Goal: Task Accomplishment & Management: Use online tool/utility

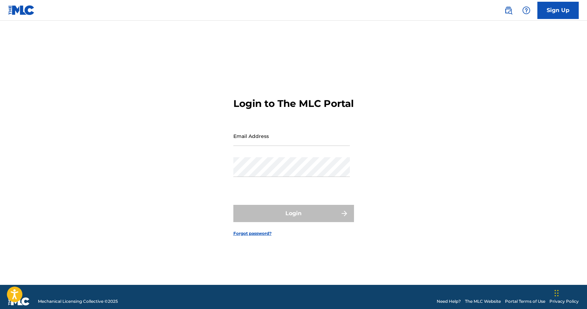
click at [266, 145] on input "Email Address" at bounding box center [291, 136] width 116 height 20
type input "[EMAIL_ADDRESS][DOMAIN_NAME]"
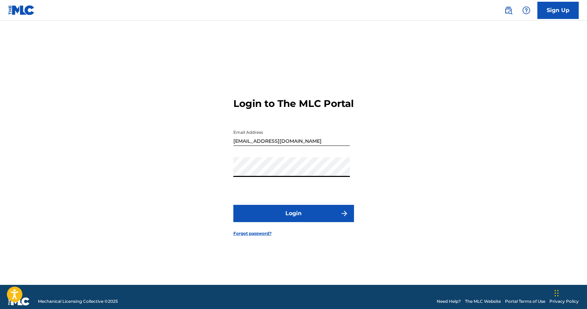
click at [305, 213] on button "Login" at bounding box center [293, 213] width 121 height 17
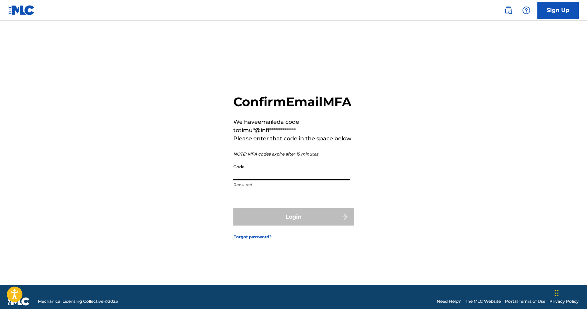
click at [265, 177] on input "Code" at bounding box center [291, 171] width 116 height 20
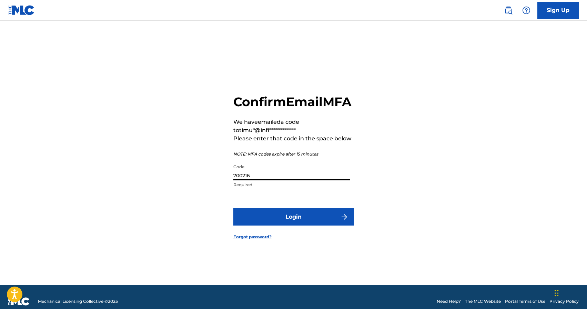
type input "700216"
click at [298, 222] on button "Login" at bounding box center [293, 216] width 121 height 17
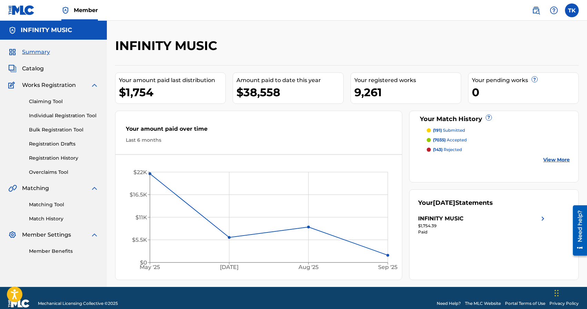
click at [57, 207] on link "Matching Tool" at bounding box center [64, 204] width 70 height 7
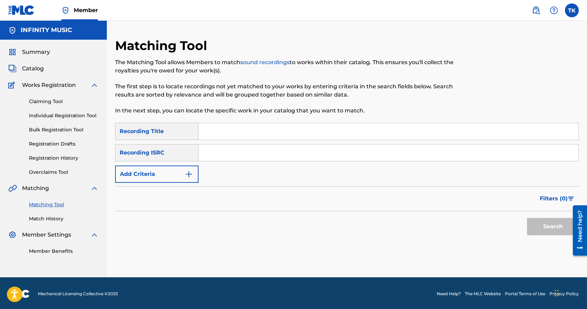
click at [231, 126] on input "Search Form" at bounding box center [388, 131] width 380 height 17
type input "шоколад"
click at [166, 175] on button "Add Criteria" at bounding box center [156, 173] width 83 height 17
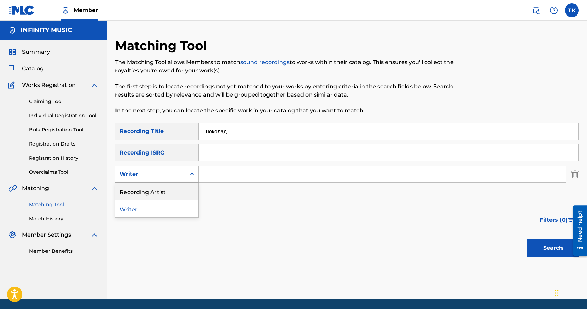
click at [166, 193] on div "Recording Artist" at bounding box center [156, 191] width 83 height 17
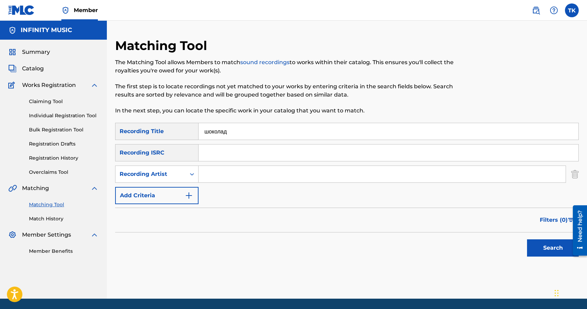
click at [210, 181] on input "Search Form" at bounding box center [381, 174] width 367 height 17
click at [544, 247] on button "Search" at bounding box center [553, 247] width 52 height 17
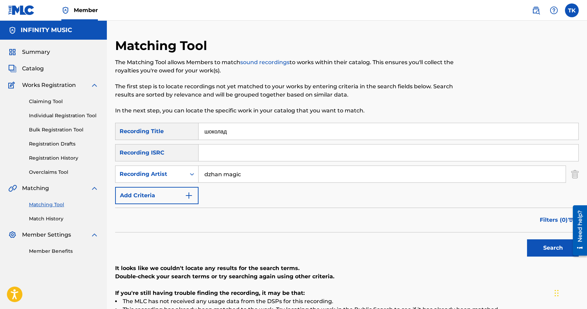
click at [224, 174] on input "dzhan magic" at bounding box center [381, 174] width 367 height 17
type input "dzhanmagic"
click at [527, 239] on button "Search" at bounding box center [553, 247] width 52 height 17
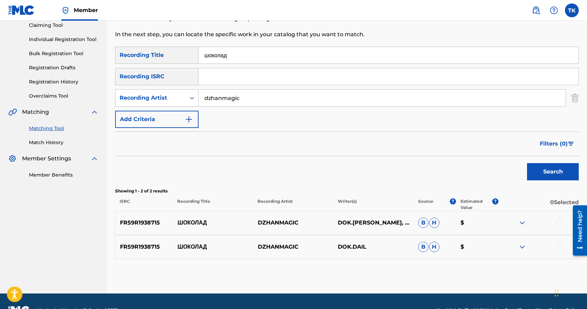
scroll to position [94, 0]
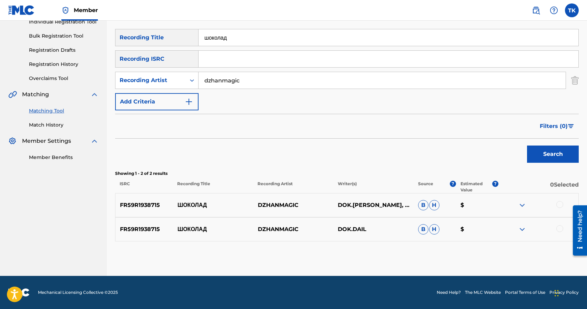
click at [558, 228] on div at bounding box center [559, 228] width 7 height 7
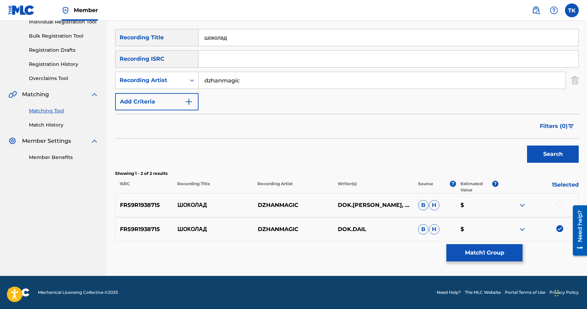
click at [559, 204] on div at bounding box center [559, 204] width 7 height 7
click at [502, 248] on button "Match 2 Groups" at bounding box center [484, 252] width 76 height 17
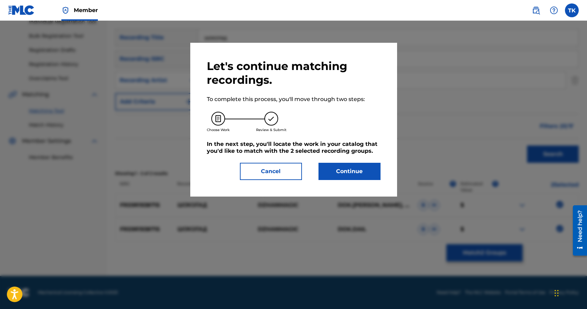
click at [372, 172] on button "Continue" at bounding box center [349, 171] width 62 height 17
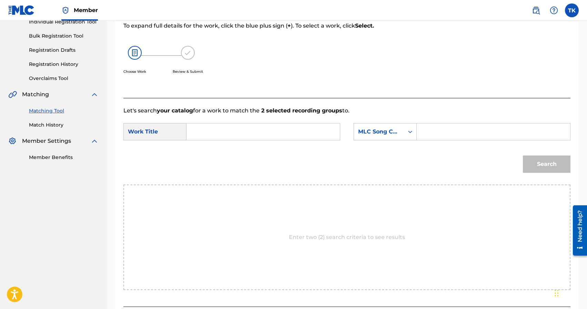
click at [297, 136] on input "Search Form" at bounding box center [263, 131] width 142 height 17
type input "шоколад"
click at [217, 147] on strong "шоколад" at bounding box center [210, 147] width 24 height 7
click at [389, 139] on div "MLC Song Code" at bounding box center [384, 131] width 63 height 17
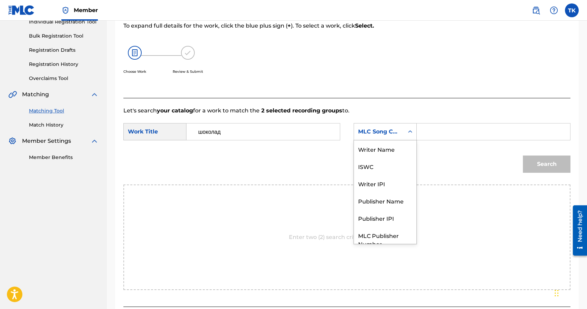
scroll to position [25, 0]
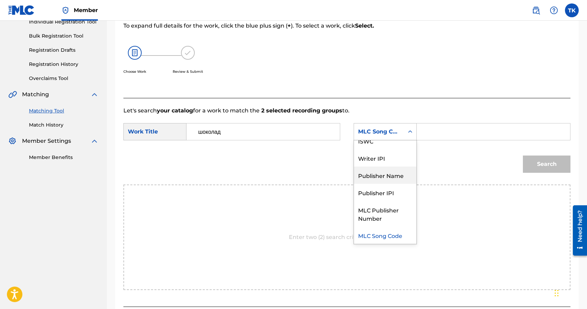
click at [388, 172] on div "Publisher Name" at bounding box center [385, 174] width 62 height 17
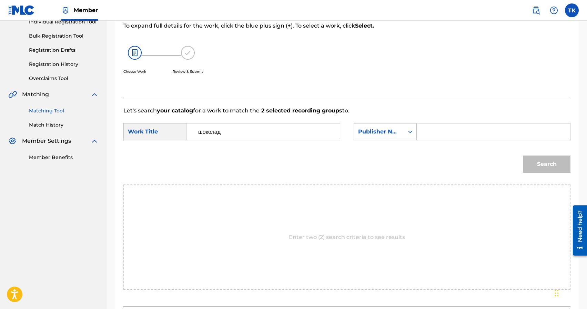
click at [432, 137] on input "Search Form" at bounding box center [493, 131] width 142 height 17
type input "INFINITY MUSIC"
click at [549, 167] on button "Search" at bounding box center [547, 163] width 48 height 17
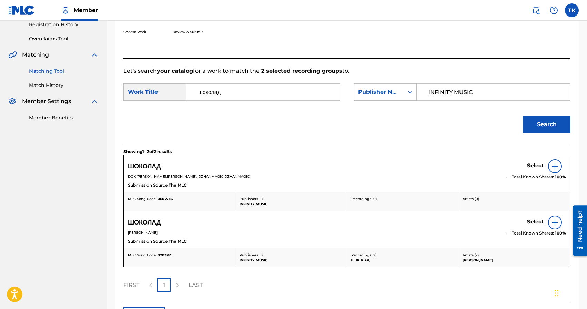
scroll to position [138, 0]
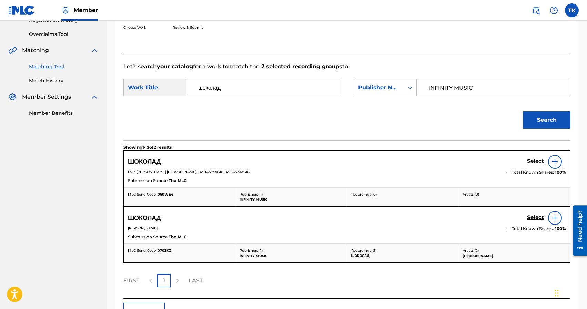
click at [532, 162] on h5 "Select" at bounding box center [535, 161] width 17 height 7
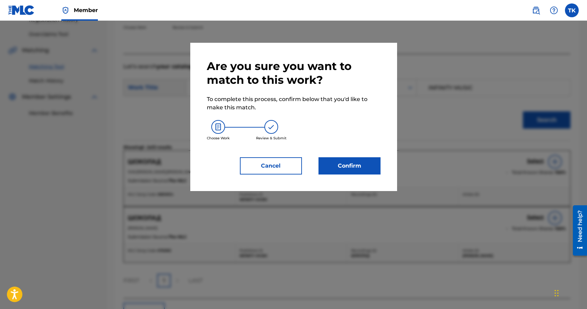
click at [351, 172] on button "Confirm" at bounding box center [349, 165] width 62 height 17
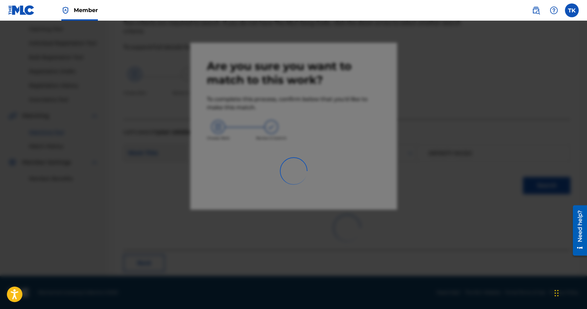
scroll to position [20, 0]
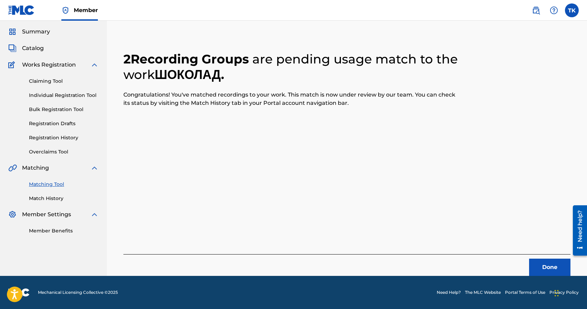
click at [539, 260] on button "Done" at bounding box center [549, 266] width 41 height 17
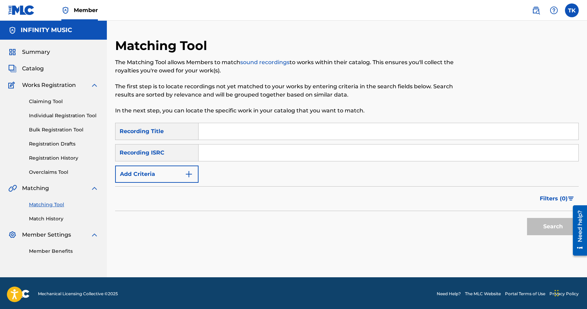
click at [278, 131] on input "Search Form" at bounding box center [388, 131] width 380 height 17
type input "магия"
click at [175, 171] on button "Add Criteria" at bounding box center [156, 173] width 83 height 17
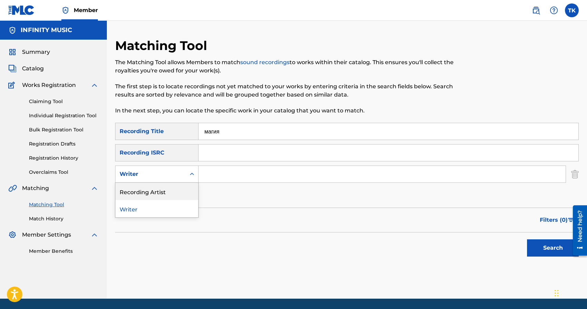
click at [175, 183] on div "Recording Artist" at bounding box center [156, 191] width 83 height 17
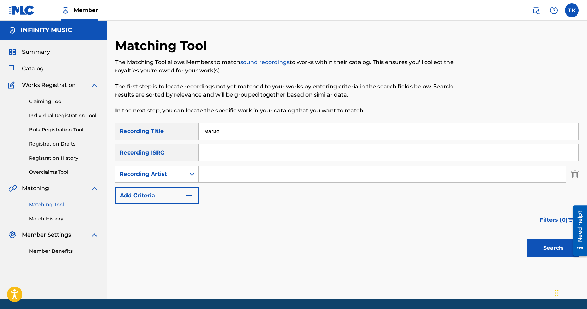
click at [213, 176] on input "Search Form" at bounding box center [381, 174] width 367 height 17
click at [223, 175] on input "dzhan magic" at bounding box center [381, 174] width 367 height 17
click at [527, 239] on button "Search" at bounding box center [553, 247] width 52 height 17
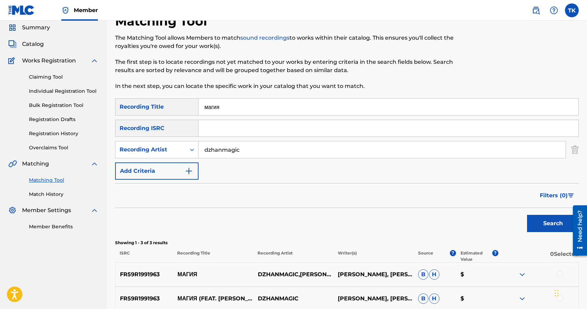
scroll to position [25, 0]
click at [288, 152] on input "dzhanmagic" at bounding box center [381, 149] width 367 height 17
type input "d"
type input "dzhanmagic"
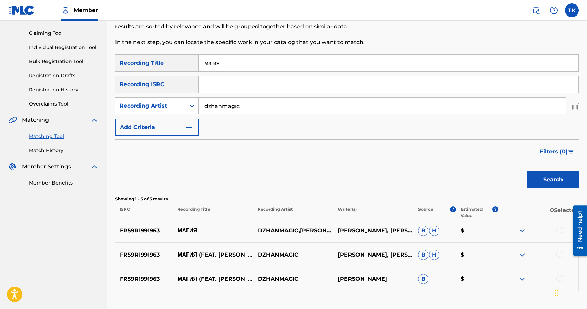
scroll to position [74, 0]
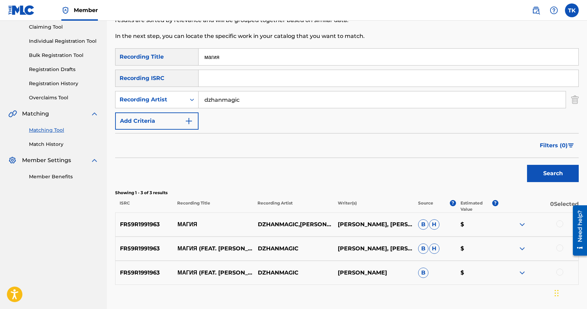
click at [543, 175] on button "Search" at bounding box center [553, 173] width 52 height 17
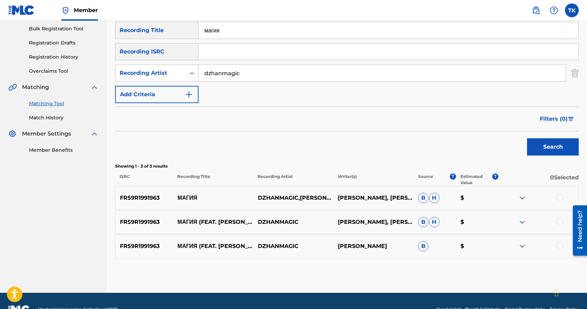
scroll to position [105, 0]
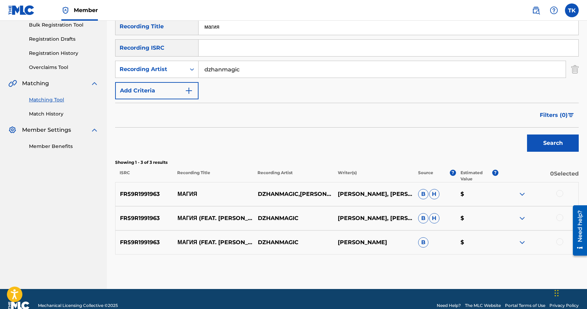
click at [560, 241] on div at bounding box center [559, 241] width 7 height 7
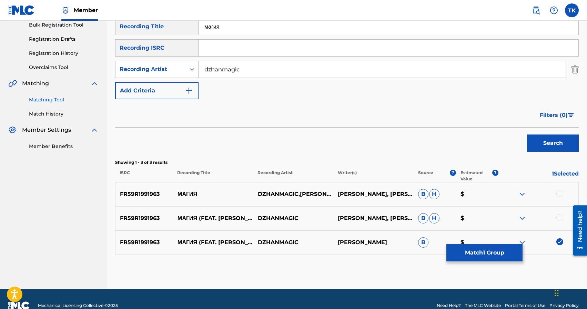
click at [560, 217] on div at bounding box center [559, 217] width 7 height 7
click at [560, 192] on div at bounding box center [559, 193] width 7 height 7
click at [493, 250] on button "Match 3 Groups" at bounding box center [484, 252] width 76 height 17
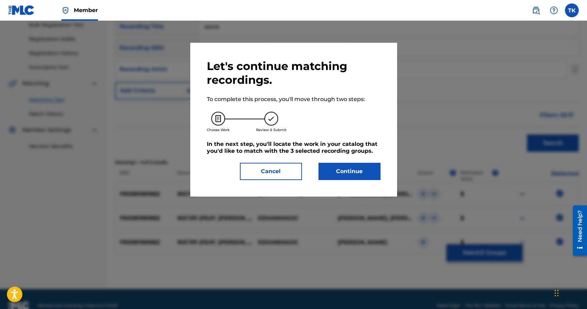
click at [345, 165] on button "Continue" at bounding box center [349, 171] width 62 height 17
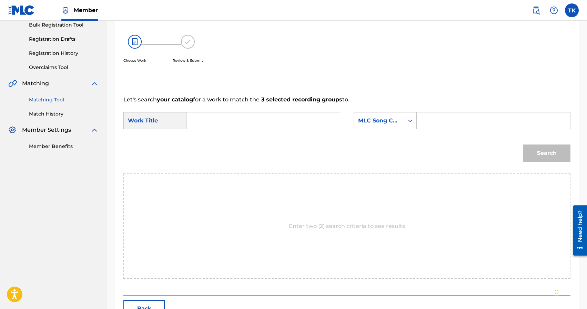
click at [249, 117] on input "Search Form" at bounding box center [263, 120] width 142 height 17
click at [431, 52] on div "Choose Work Review & Submit" at bounding box center [295, 53] width 344 height 52
click at [287, 125] on input "Search Form" at bounding box center [263, 120] width 142 height 17
type input "магия"
click at [214, 152] on strong "магия" at bounding box center [206, 148] width 16 height 7
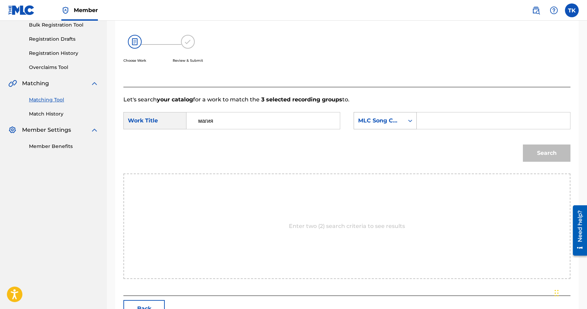
click at [407, 118] on icon "Search Form" at bounding box center [409, 120] width 7 height 7
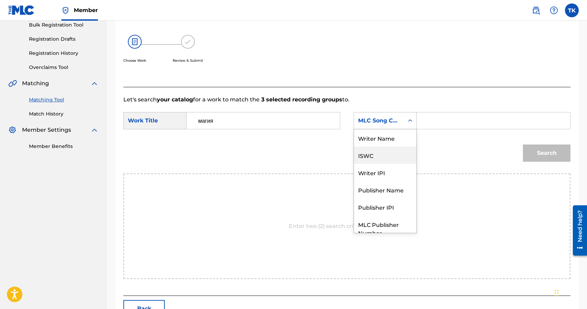
scroll to position [25, 0]
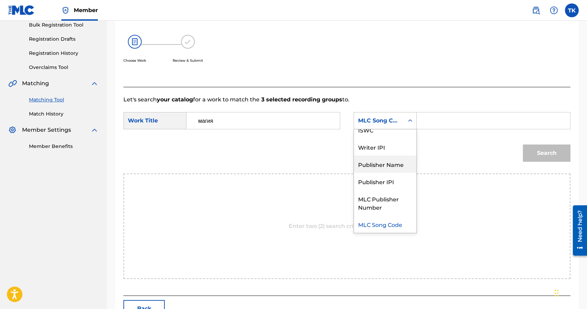
click at [401, 167] on div "Publisher Name" at bounding box center [385, 163] width 62 height 17
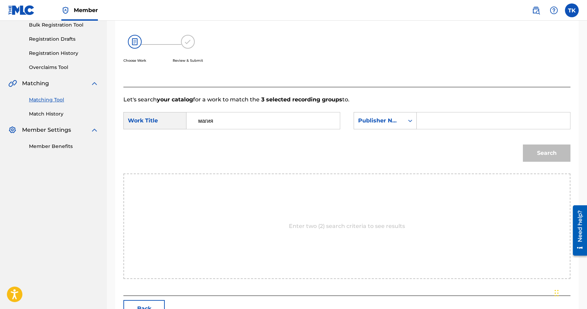
click at [430, 119] on input "Search Form" at bounding box center [493, 120] width 142 height 17
type input "INFINITY MUSIC"
click at [539, 154] on button "Search" at bounding box center [547, 152] width 48 height 17
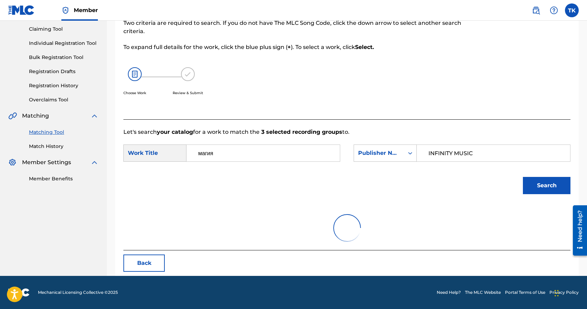
scroll to position [105, 0]
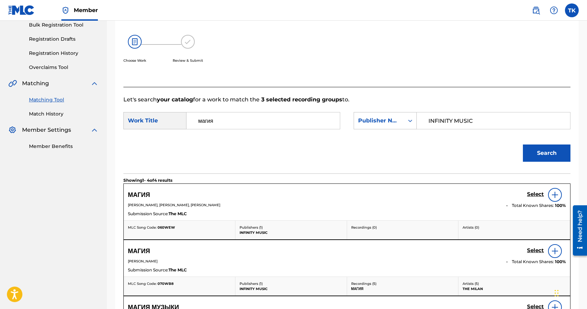
click at [531, 194] on h5 "Select" at bounding box center [535, 194] width 17 height 7
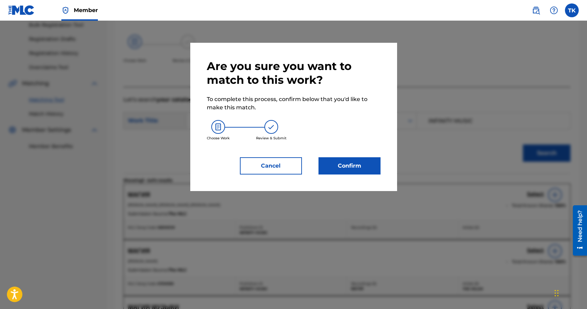
click at [348, 170] on button "Confirm" at bounding box center [349, 165] width 62 height 17
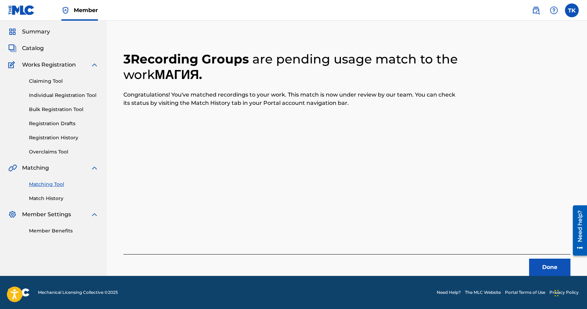
scroll to position [20, 0]
click at [547, 270] on button "Done" at bounding box center [549, 266] width 41 height 17
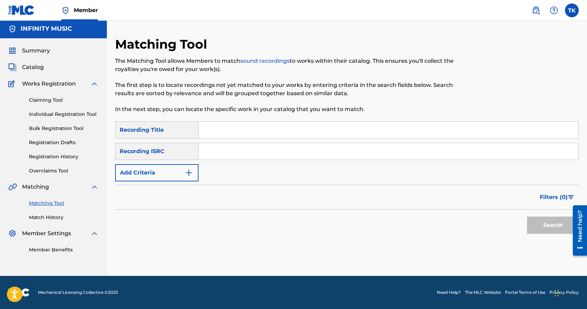
scroll to position [0, 0]
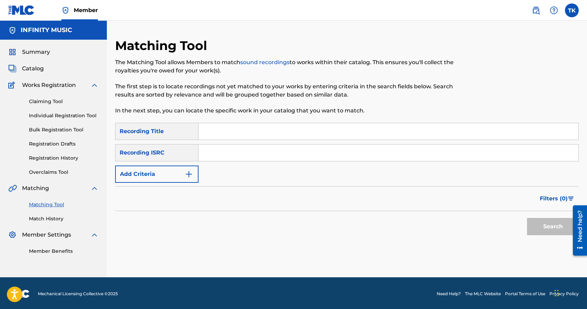
click at [252, 128] on input "Search Form" at bounding box center [388, 131] width 380 height 17
type input "унеси"
click at [180, 176] on button "Add Criteria" at bounding box center [156, 173] width 83 height 17
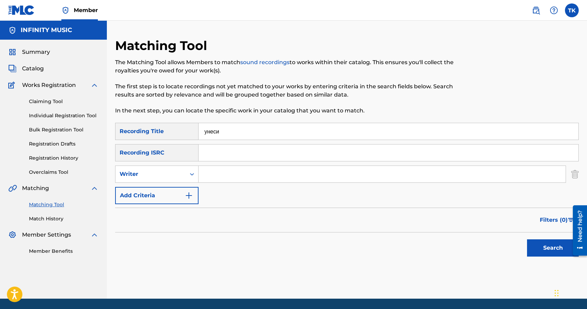
click at [180, 176] on div "Writer" at bounding box center [151, 174] width 62 height 8
click at [180, 186] on div "Recording Artist" at bounding box center [156, 191] width 83 height 17
click at [205, 176] on input "Search Form" at bounding box center [381, 174] width 367 height 17
type input "dzhanmagic"
drag, startPoint x: 552, startPoint y: 251, endPoint x: 549, endPoint y: 248, distance: 4.6
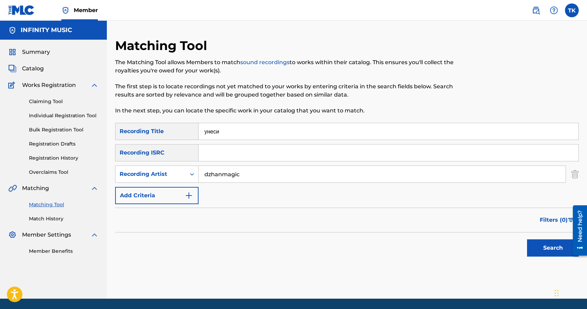
click at [552, 251] on button "Search" at bounding box center [553, 247] width 52 height 17
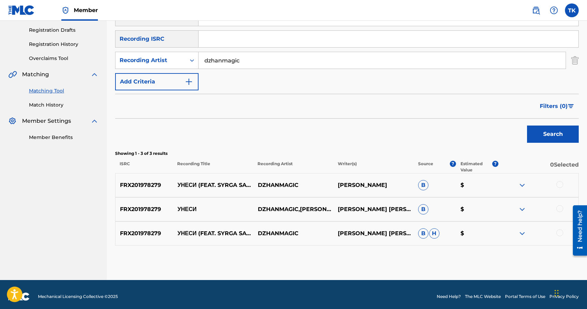
scroll to position [114, 0]
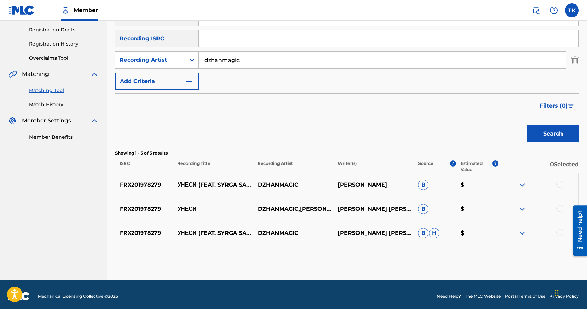
click at [559, 231] on div at bounding box center [559, 232] width 7 height 7
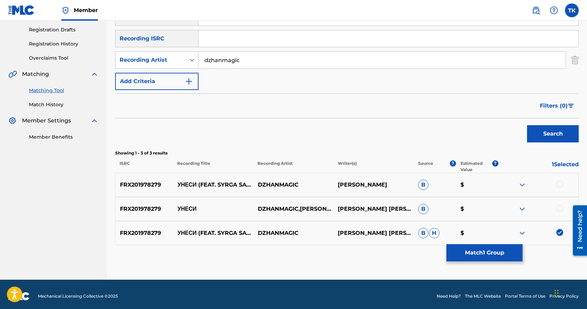
click at [559, 209] on div at bounding box center [559, 208] width 7 height 7
click at [559, 183] on div at bounding box center [559, 183] width 7 height 7
click at [492, 246] on button "Match 3 Groups" at bounding box center [484, 252] width 76 height 17
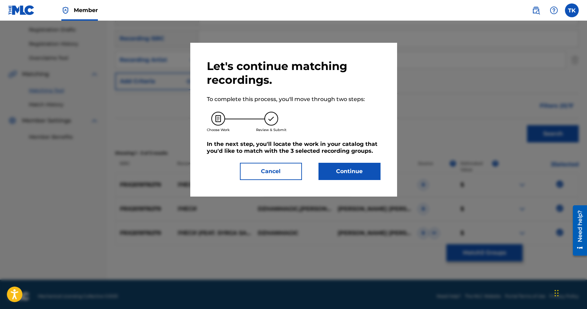
click at [368, 172] on button "Continue" at bounding box center [349, 171] width 62 height 17
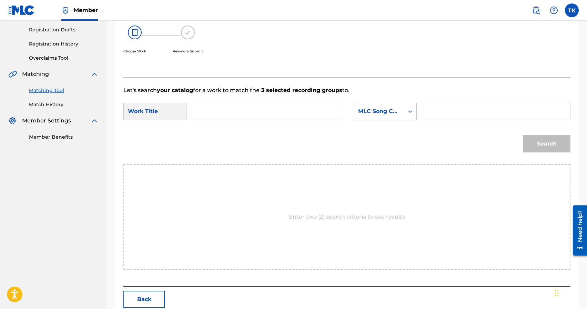
click at [275, 112] on input "Search Form" at bounding box center [263, 111] width 142 height 17
type input "унеси"
drag, startPoint x: 220, startPoint y: 128, endPoint x: 233, endPoint y: 128, distance: 13.4
click at [220, 128] on div "унеси" at bounding box center [211, 127] width 38 height 12
click at [400, 120] on div "SearchWithCriteria570d713d-5528-41a4-a8e7-4a74d662708b Work Title унеси SearchW…" at bounding box center [346, 113] width 447 height 21
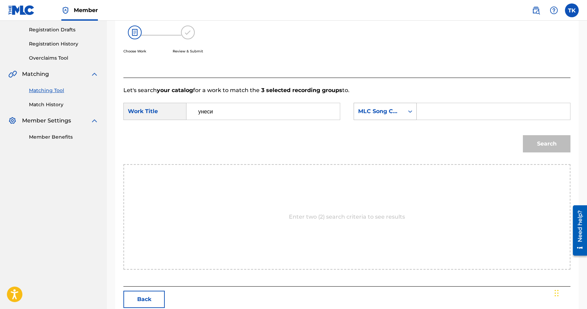
click at [400, 119] on div "MLC Song Code" at bounding box center [384, 111] width 63 height 17
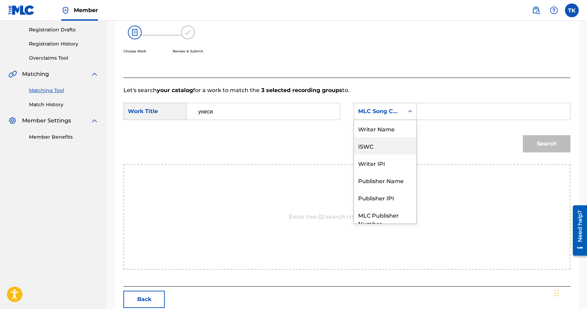
scroll to position [25, 0]
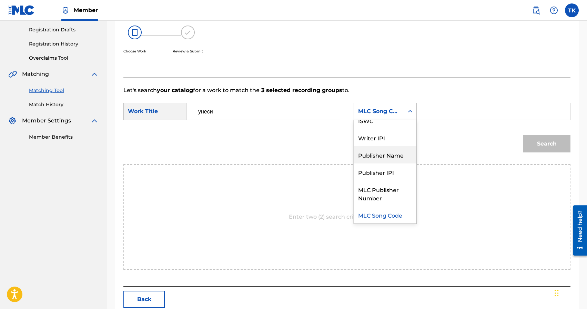
click at [394, 148] on div "Publisher Name" at bounding box center [385, 154] width 62 height 17
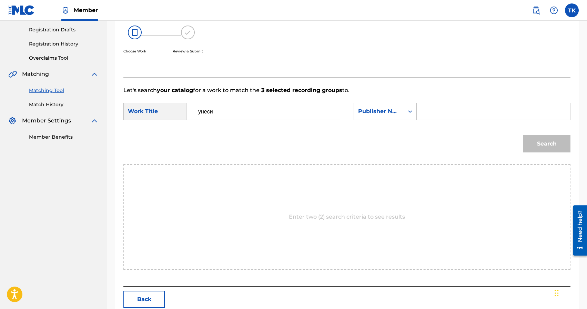
click at [444, 116] on input "Search Form" at bounding box center [493, 111] width 142 height 17
type input "INFINITY MUSIC"
click at [543, 145] on button "Search" at bounding box center [547, 143] width 48 height 17
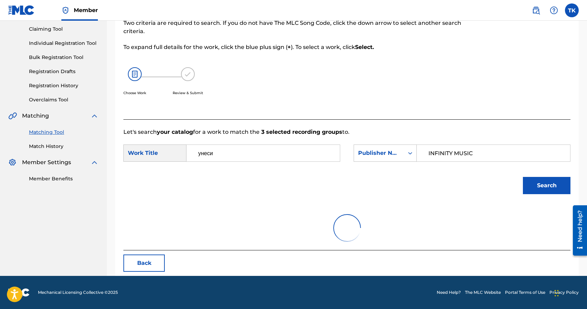
scroll to position [114, 0]
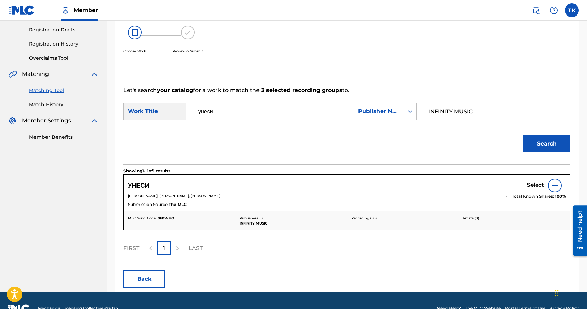
click at [529, 185] on h5 "Select" at bounding box center [535, 185] width 17 height 7
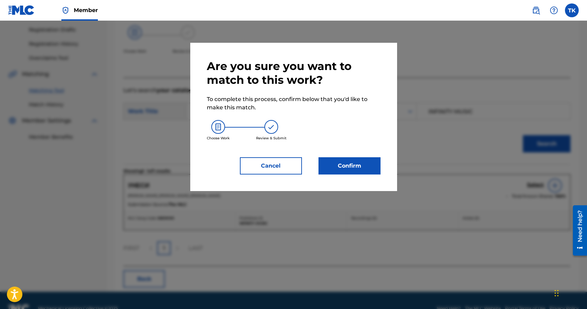
click at [372, 169] on button "Confirm" at bounding box center [349, 165] width 62 height 17
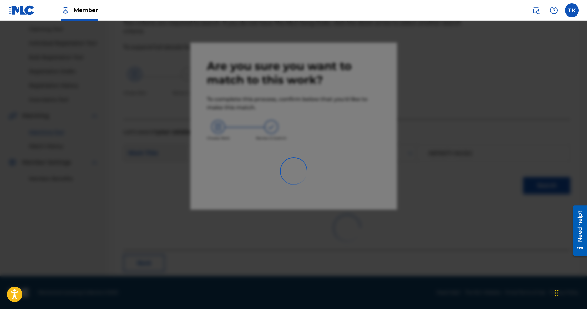
scroll to position [20, 0]
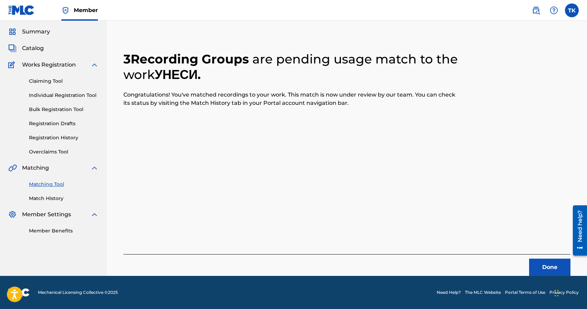
click at [546, 265] on button "Done" at bounding box center [549, 266] width 41 height 17
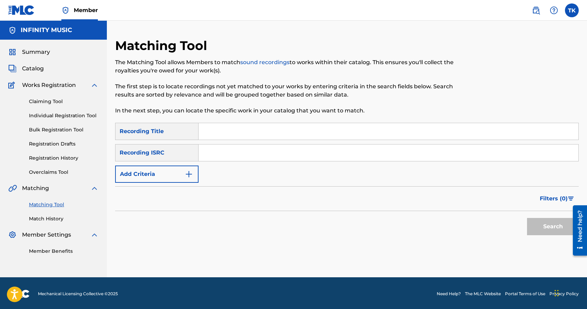
click at [278, 125] on input "Search Form" at bounding box center [388, 131] width 380 height 17
type input "торпеда"
click at [182, 177] on button "Add Criteria" at bounding box center [156, 173] width 83 height 17
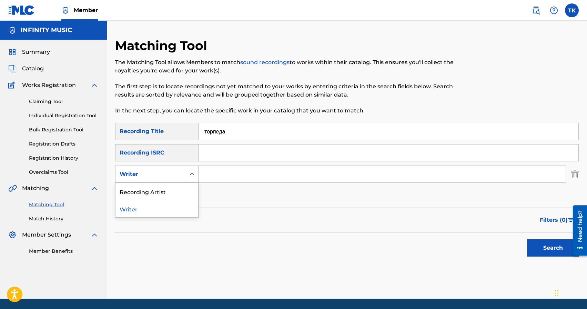
click at [182, 177] on div "Writer" at bounding box center [150, 173] width 70 height 13
click at [181, 189] on div "Recording Artist" at bounding box center [156, 191] width 83 height 17
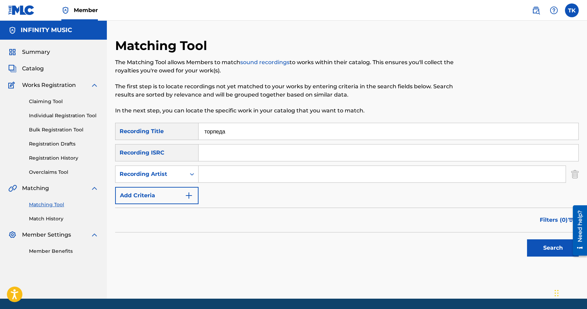
click at [215, 177] on input "Search Form" at bounding box center [381, 174] width 367 height 17
type input "dzhanmagic"
click at [533, 243] on button "Search" at bounding box center [553, 247] width 52 height 17
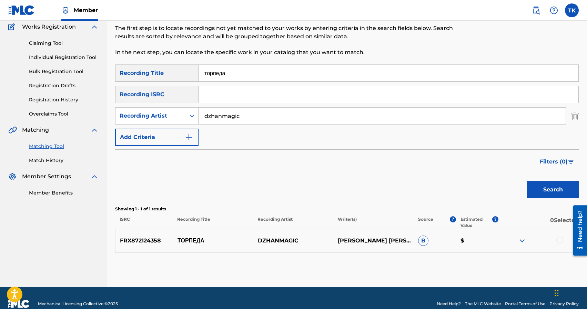
scroll to position [70, 0]
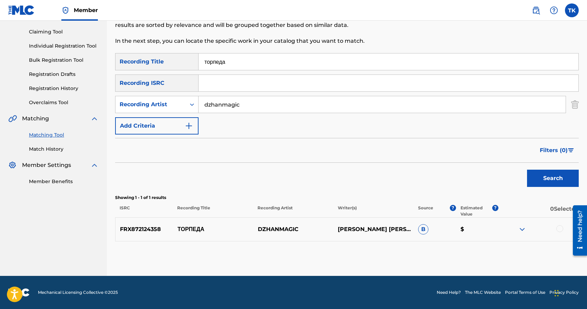
click at [557, 230] on div at bounding box center [559, 228] width 7 height 7
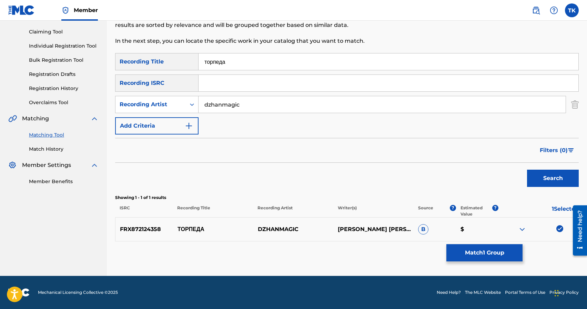
click at [508, 255] on button "Match 1 Group" at bounding box center [484, 252] width 76 height 17
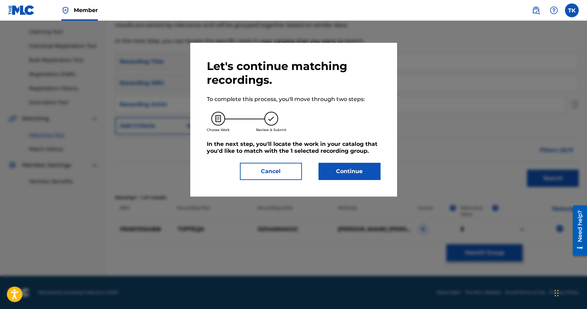
click at [365, 175] on button "Continue" at bounding box center [349, 171] width 62 height 17
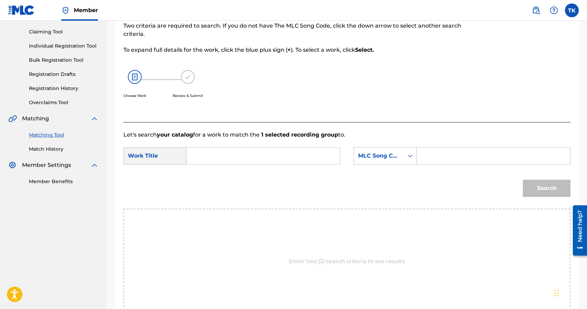
click at [293, 163] on input "Search Form" at bounding box center [263, 155] width 142 height 17
click at [214, 168] on strong "торпе" at bounding box center [206, 171] width 16 height 7
type input "торпеда"
click at [380, 158] on div "MLC Song Code" at bounding box center [379, 156] width 42 height 8
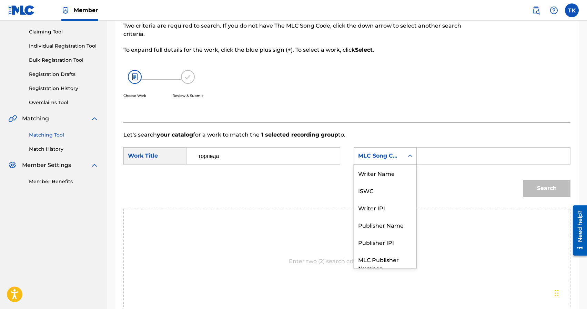
scroll to position [25, 0]
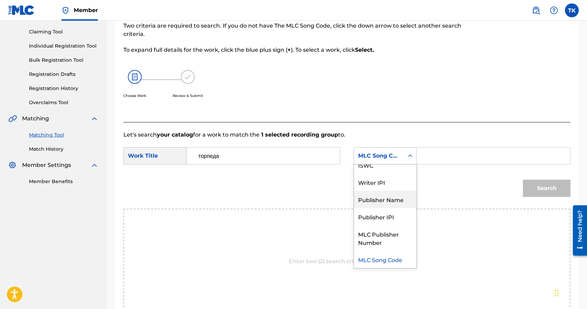
click at [381, 197] on div "Publisher Name" at bounding box center [385, 198] width 62 height 17
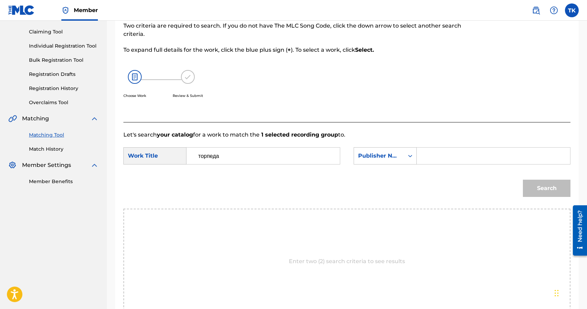
click at [427, 160] on input "Search Form" at bounding box center [493, 155] width 142 height 17
type input "INFINITY MUSIC"
click at [551, 190] on button "Search" at bounding box center [547, 187] width 48 height 17
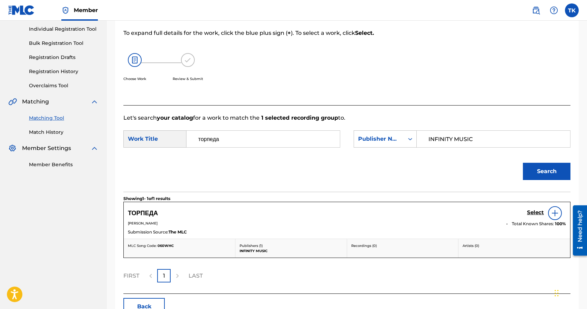
scroll to position [89, 0]
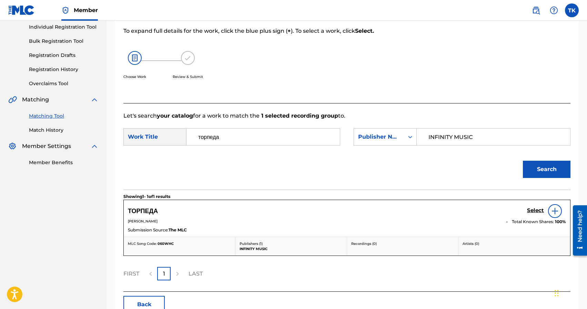
click at [533, 211] on h5 "Select" at bounding box center [535, 210] width 17 height 7
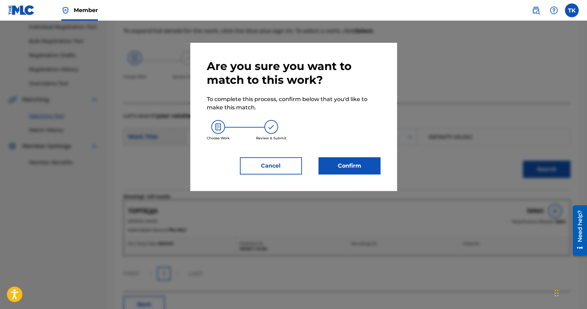
click at [354, 175] on div "Are you sure you want to match to this work? To complete this process, confirm …" at bounding box center [293, 117] width 207 height 148
click at [365, 167] on button "Confirm" at bounding box center [349, 165] width 62 height 17
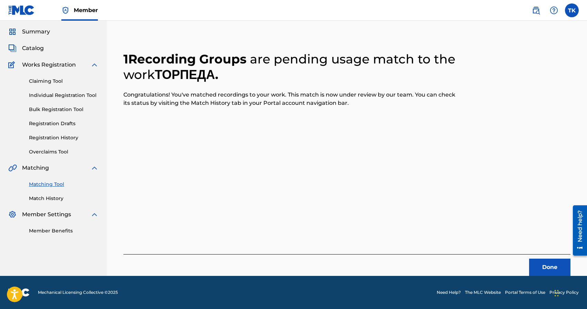
scroll to position [20, 0]
click at [541, 269] on button "Done" at bounding box center [549, 266] width 41 height 17
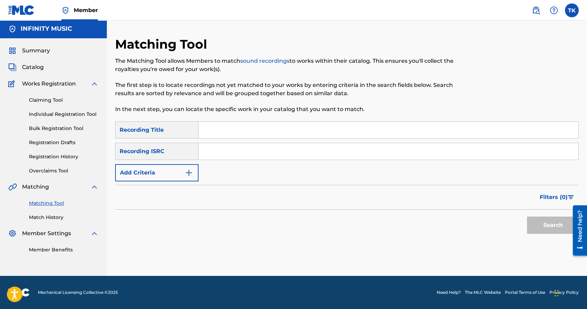
scroll to position [0, 0]
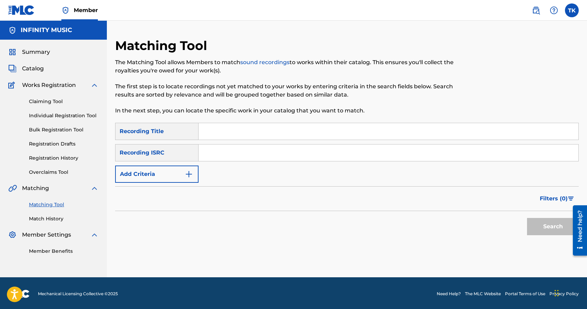
click at [317, 133] on input "Search Form" at bounding box center [388, 131] width 380 height 17
type input "[PERSON_NAME] colada"
click at [187, 169] on button "Add Criteria" at bounding box center [156, 173] width 83 height 17
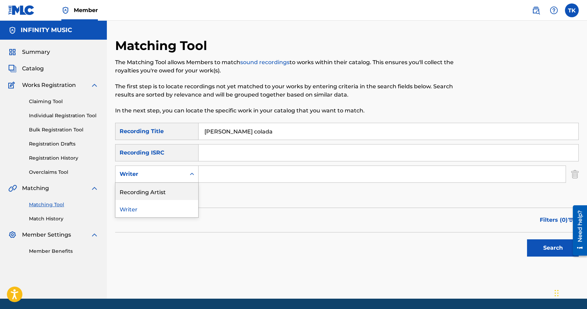
click at [187, 184] on div "Recording Artist" at bounding box center [156, 191] width 83 height 17
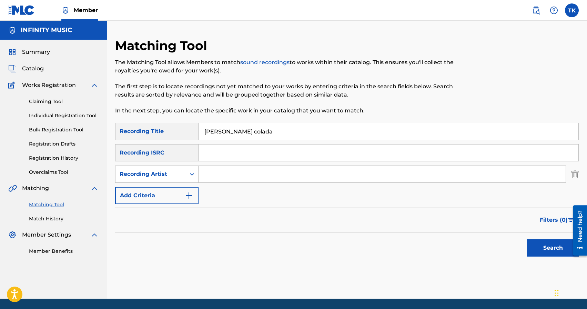
click at [215, 179] on input "Search Form" at bounding box center [381, 174] width 367 height 17
type input "dzhanmagic"
click at [539, 249] on button "Search" at bounding box center [553, 247] width 52 height 17
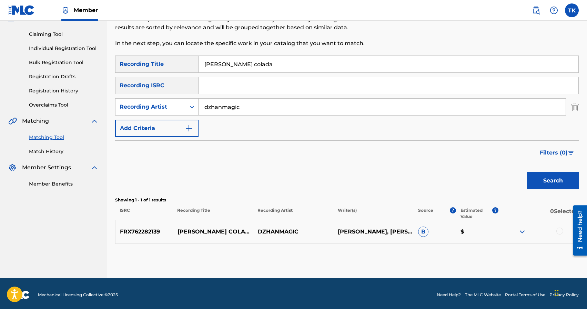
scroll to position [70, 0]
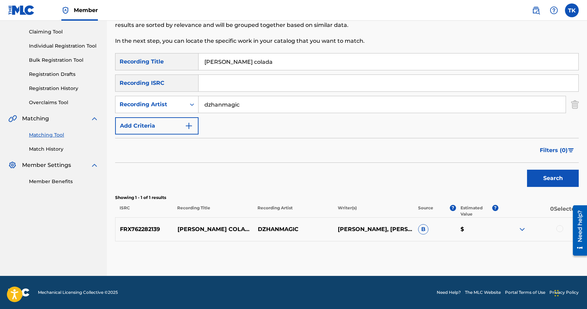
click at [560, 230] on div at bounding box center [559, 228] width 7 height 7
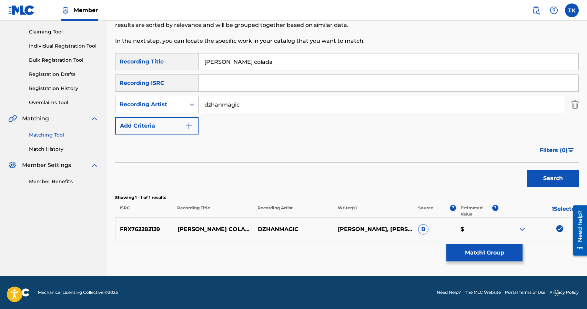
click at [497, 252] on button "Match 1 Group" at bounding box center [484, 252] width 76 height 17
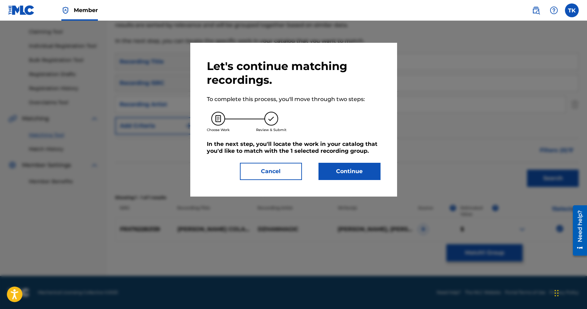
click at [345, 175] on button "Continue" at bounding box center [349, 171] width 62 height 17
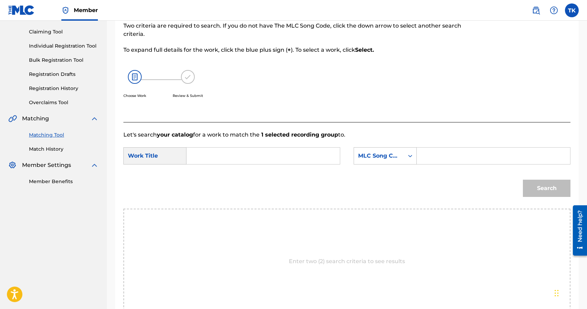
click at [285, 147] on div "Search Form" at bounding box center [263, 155] width 154 height 17
click at [285, 149] on input "Search Form" at bounding box center [263, 155] width 142 height 17
click at [217, 174] on div "[PERSON_NAME] colada" at bounding box center [211, 171] width 38 height 12
type input "[PERSON_NAME] colada"
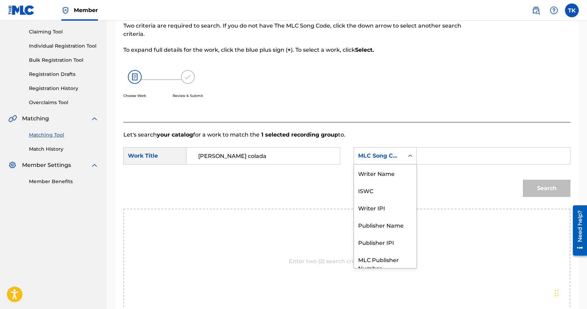
click at [389, 158] on div "MLC Song Code" at bounding box center [379, 156] width 42 height 8
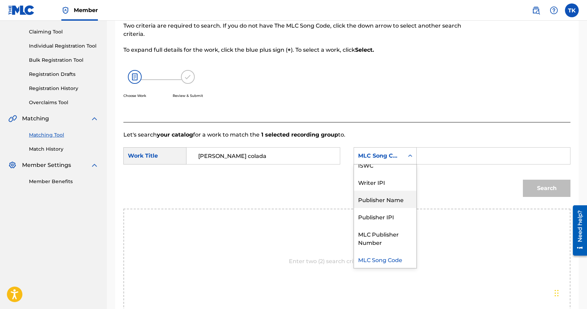
click at [389, 194] on div "Publisher Name" at bounding box center [385, 198] width 62 height 17
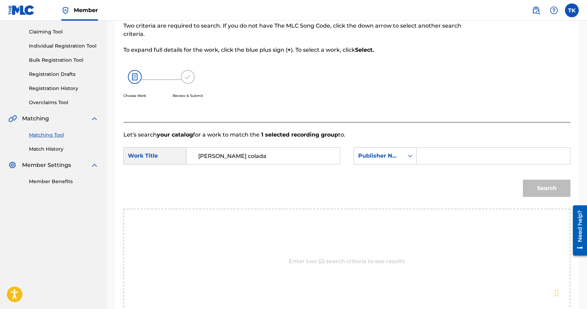
click at [434, 162] on input "Search Form" at bounding box center [493, 155] width 142 height 17
type input "INFINITY MUSIC"
click at [535, 189] on button "Search" at bounding box center [547, 187] width 48 height 17
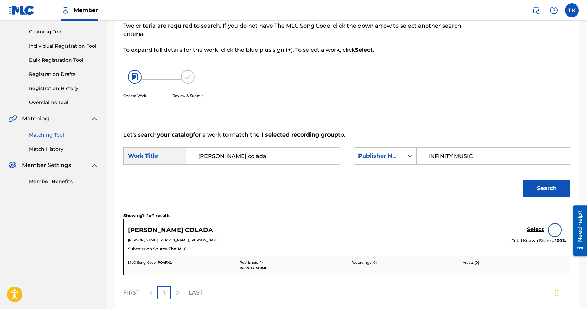
click at [531, 229] on h5 "Select" at bounding box center [535, 229] width 17 height 7
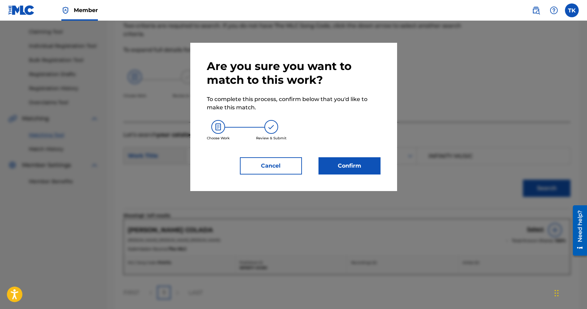
click at [360, 162] on button "Confirm" at bounding box center [349, 165] width 62 height 17
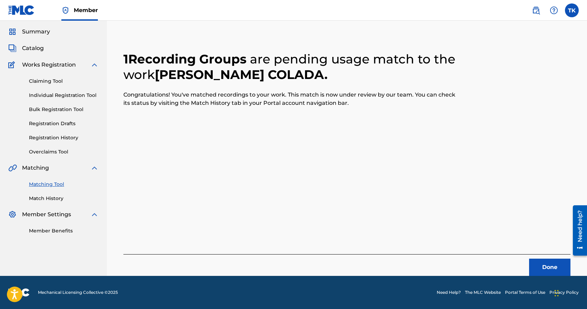
scroll to position [20, 0]
click at [531, 266] on button "Done" at bounding box center [549, 266] width 41 height 17
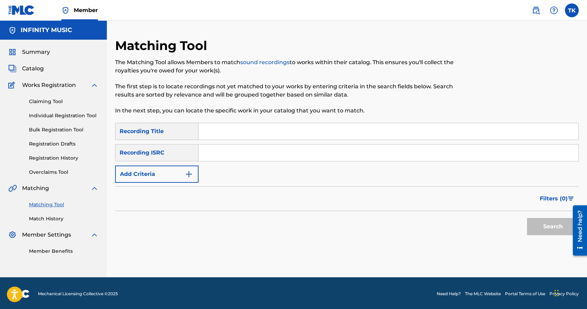
click at [276, 133] on input "Search Form" at bounding box center [388, 131] width 380 height 17
type input "дикая дама"
click at [180, 173] on button "Add Criteria" at bounding box center [156, 173] width 83 height 17
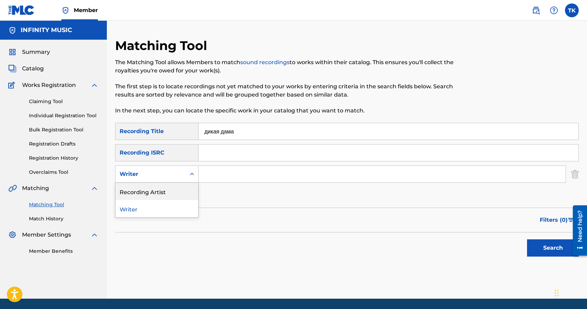
click at [180, 195] on div "Recording Artist" at bounding box center [156, 191] width 83 height 17
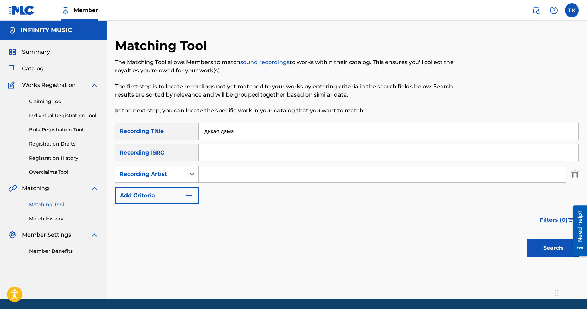
click at [224, 180] on input "Search Form" at bounding box center [381, 174] width 367 height 17
type input "dzhanmagic"
click at [539, 244] on button "Search" at bounding box center [553, 247] width 52 height 17
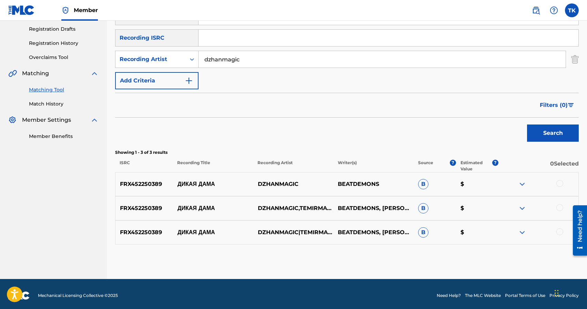
scroll to position [118, 0]
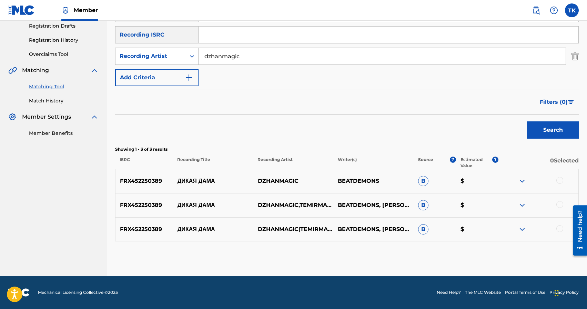
click at [559, 226] on div at bounding box center [559, 228] width 7 height 7
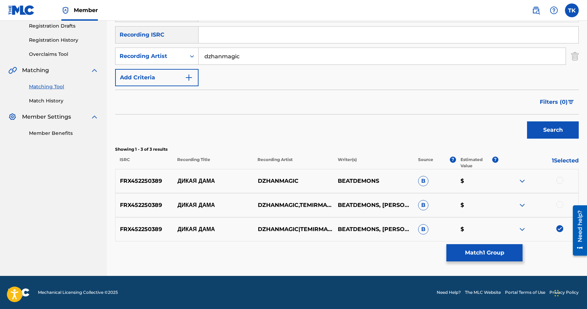
click at [559, 204] on div at bounding box center [559, 204] width 7 height 7
click at [560, 180] on div at bounding box center [559, 180] width 7 height 7
click at [497, 249] on button "Match 3 Groups" at bounding box center [484, 252] width 76 height 17
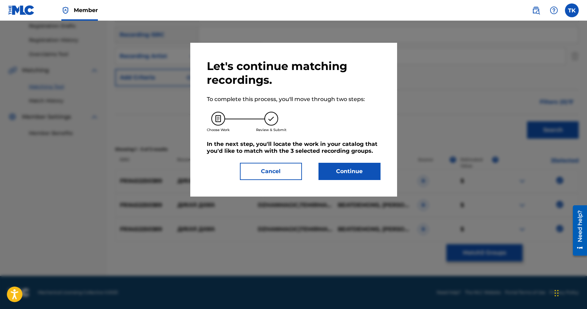
click at [371, 175] on button "Continue" at bounding box center [349, 171] width 62 height 17
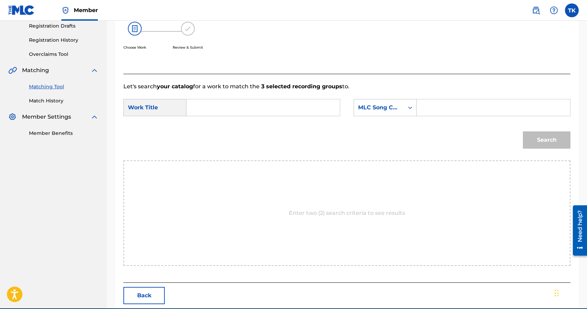
click at [285, 110] on input "Search Form" at bounding box center [263, 107] width 142 height 17
type input "d"
click at [217, 126] on div "дикая дама" at bounding box center [211, 123] width 38 height 12
type input "дикая дама"
click at [382, 110] on div "MLC Song Code" at bounding box center [379, 107] width 42 height 8
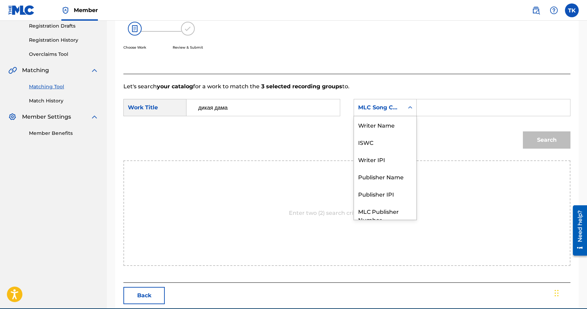
scroll to position [25, 0]
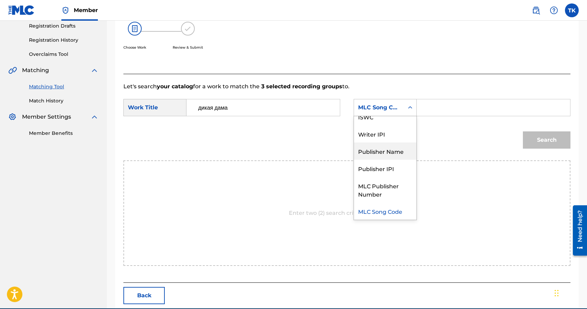
click at [382, 149] on div "Publisher Name" at bounding box center [385, 150] width 62 height 17
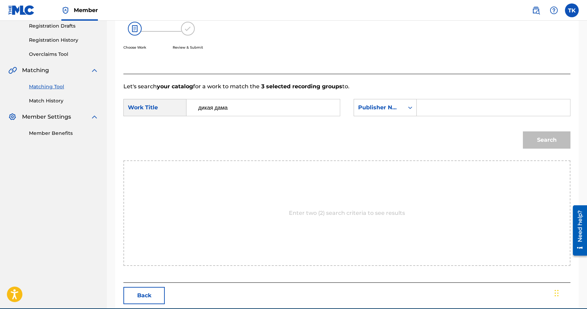
click at [454, 108] on input "Search Form" at bounding box center [493, 107] width 142 height 17
type input "INFINITY MUSIC"
click at [528, 138] on button "Search" at bounding box center [547, 139] width 48 height 17
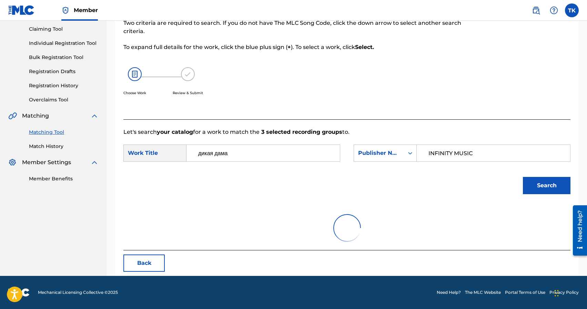
scroll to position [118, 0]
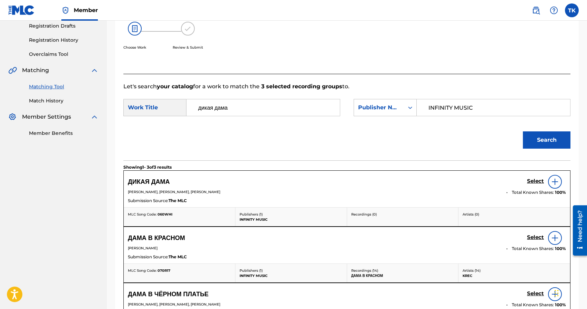
click at [533, 182] on h5 "Select" at bounding box center [535, 181] width 17 height 7
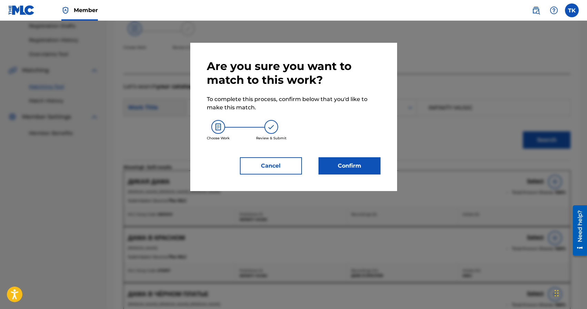
click at [368, 169] on button "Confirm" at bounding box center [349, 165] width 62 height 17
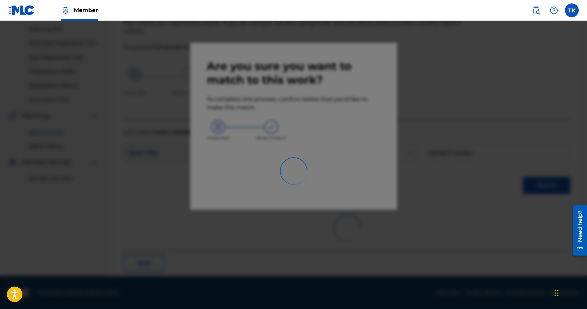
scroll to position [20, 0]
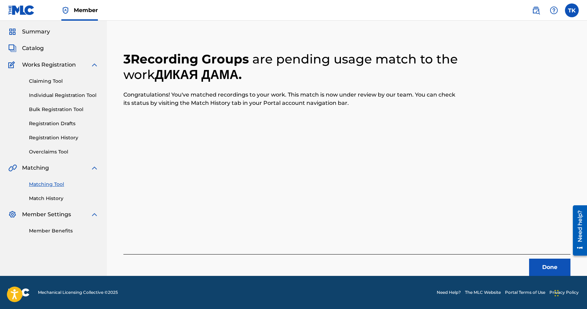
click at [537, 265] on button "Done" at bounding box center [549, 266] width 41 height 17
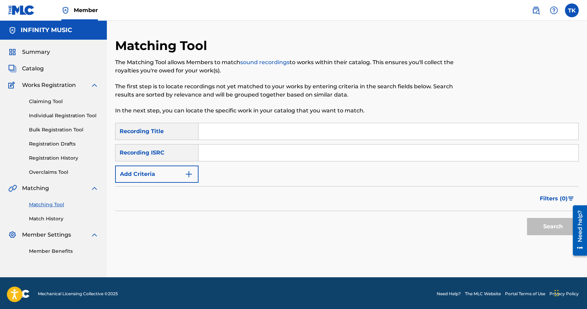
click at [226, 126] on input "Search Form" at bounding box center [388, 131] width 380 height 17
paste input "M.o.b.b"
type input "M.o.b.b"
click at [184, 171] on button "Add Criteria" at bounding box center [156, 173] width 83 height 17
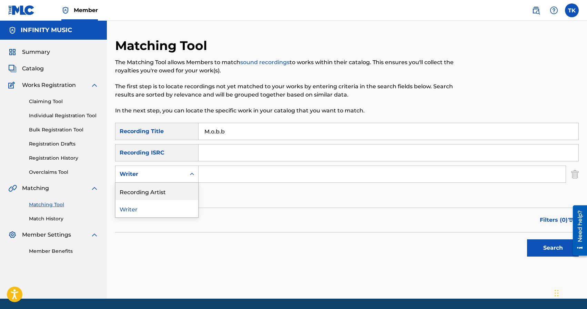
click at [184, 186] on div "Recording Artist" at bounding box center [156, 191] width 83 height 17
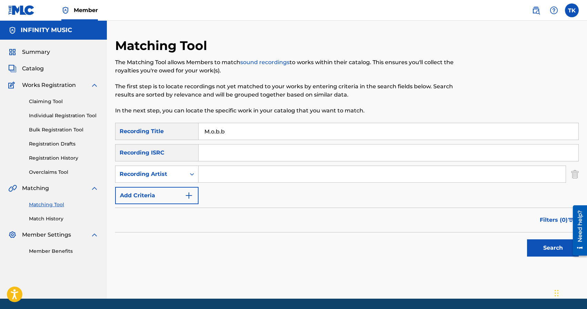
click at [214, 177] on input "Search Form" at bounding box center [381, 174] width 367 height 17
paste input "E$EN ALI"
type input "E$EN ALI"
drag, startPoint x: 548, startPoint y: 250, endPoint x: 544, endPoint y: 244, distance: 6.7
click at [548, 250] on button "Search" at bounding box center [553, 247] width 52 height 17
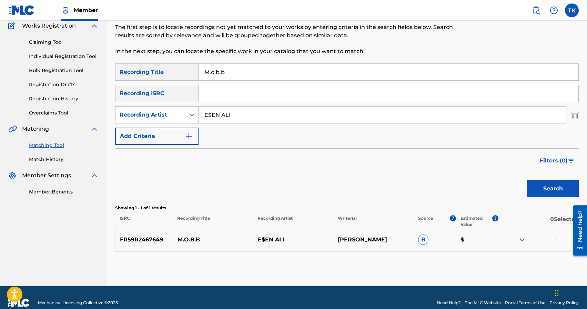
scroll to position [70, 0]
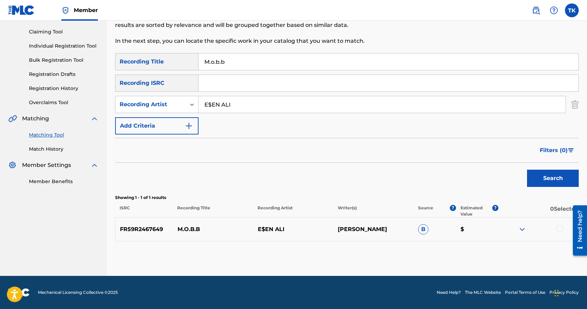
click at [560, 228] on div at bounding box center [559, 228] width 7 height 7
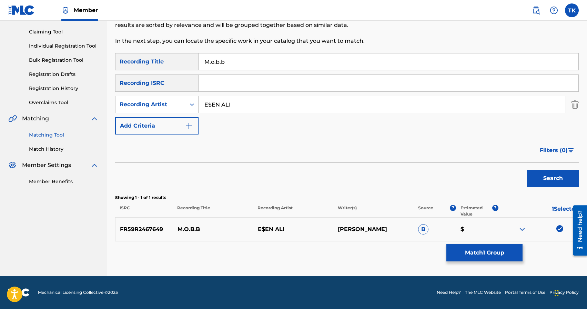
click at [502, 256] on button "Match 1 Group" at bounding box center [484, 252] width 76 height 17
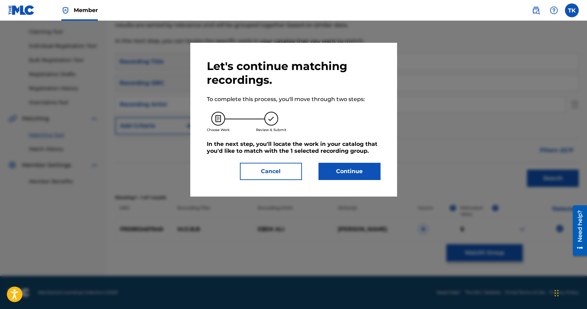
click at [369, 174] on button "Continue" at bounding box center [349, 171] width 62 height 17
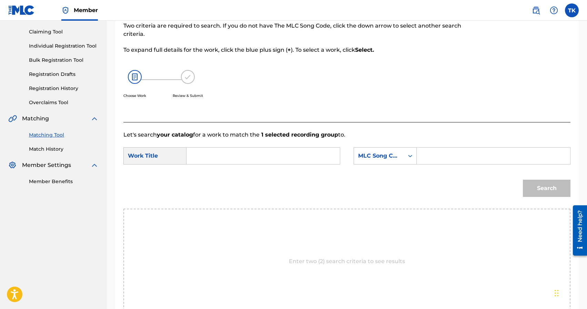
click at [266, 153] on input "Search Form" at bounding box center [263, 155] width 142 height 17
click at [205, 156] on input "mobb" at bounding box center [263, 155] width 142 height 17
click at [209, 155] on input "m.obb" at bounding box center [263, 155] width 142 height 17
click at [213, 155] on input "[DOMAIN_NAME]" at bounding box center [263, 155] width 142 height 17
type input "m.o.b.b"
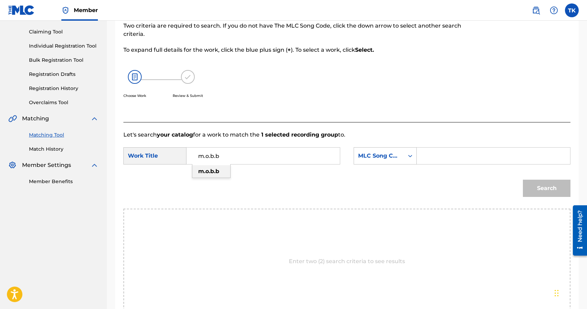
click at [208, 172] on strong "m.o.b.b" at bounding box center [208, 171] width 21 height 7
click at [377, 159] on div "MLC Song Code" at bounding box center [379, 156] width 42 height 8
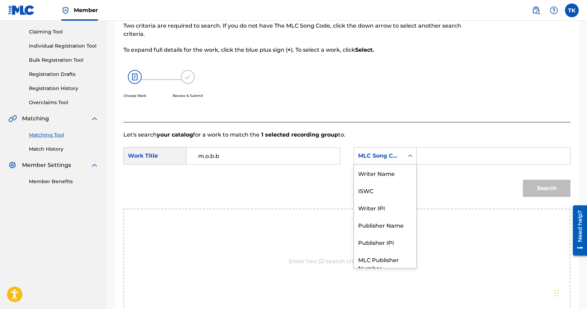
scroll to position [25, 0]
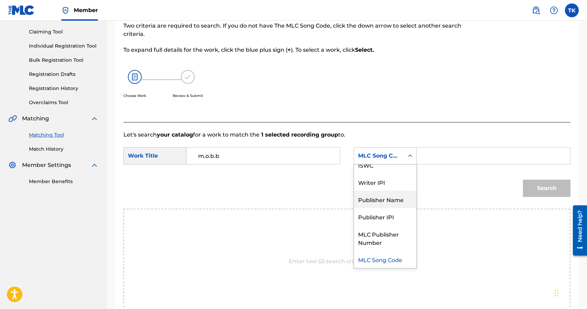
click at [376, 196] on div "Publisher Name" at bounding box center [385, 198] width 62 height 17
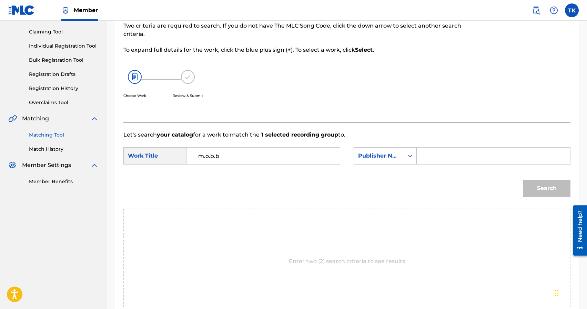
click at [444, 160] on input "Search Form" at bounding box center [493, 155] width 142 height 17
type input "INFINITY MUSIC"
click at [539, 178] on div "Search" at bounding box center [544, 187] width 51 height 28
click at [529, 187] on button "Search" at bounding box center [547, 187] width 48 height 17
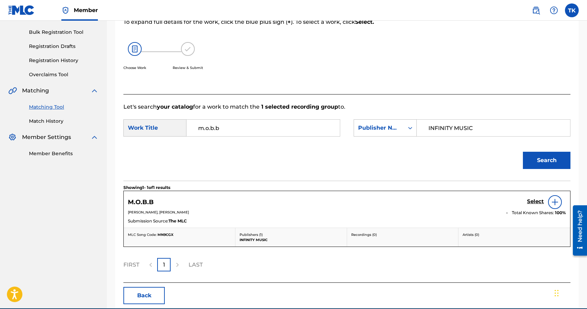
scroll to position [98, 0]
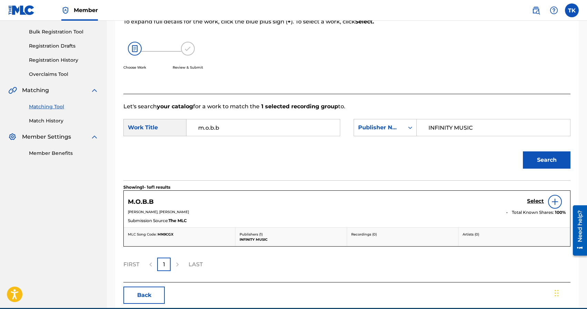
click at [531, 201] on h5 "Select" at bounding box center [535, 201] width 17 height 7
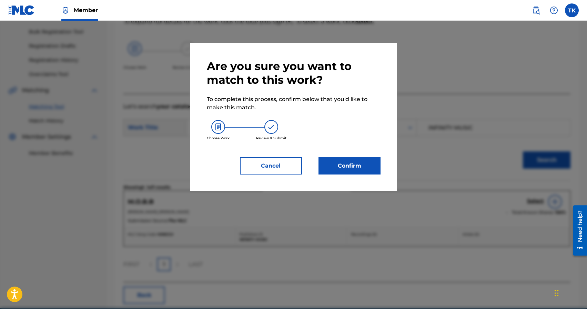
click at [360, 169] on button "Confirm" at bounding box center [349, 165] width 62 height 17
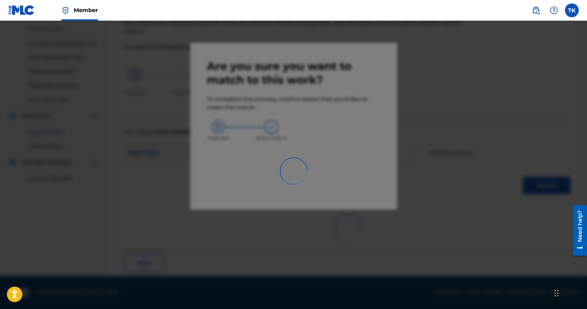
scroll to position [20, 0]
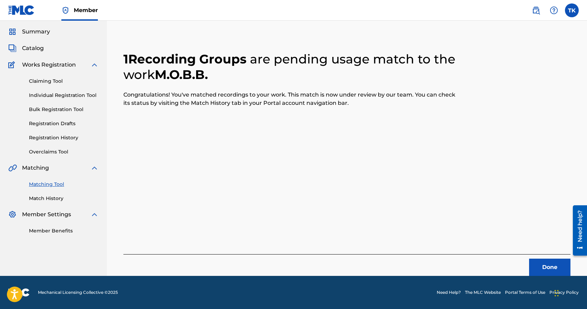
click at [557, 263] on button "Done" at bounding box center [549, 266] width 41 height 17
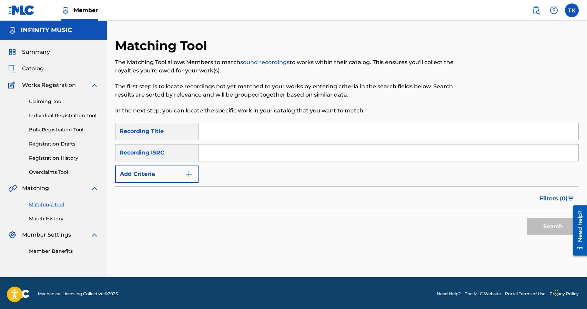
click at [262, 128] on input "Search Form" at bounding box center [388, 131] width 380 height 17
type input "jaman emes"
click at [191, 174] on img "Search Form" at bounding box center [189, 174] width 8 height 8
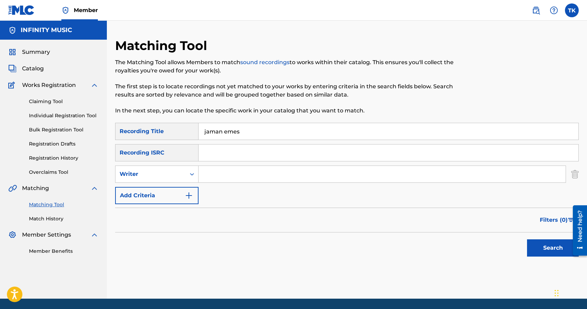
click at [191, 174] on icon "Search Form" at bounding box center [191, 173] width 7 height 7
click at [187, 185] on div "Recording Artist" at bounding box center [156, 191] width 83 height 17
click at [212, 176] on input "Search Form" at bounding box center [381, 174] width 367 height 17
type input "E$EN ALI"
click at [536, 245] on button "Search" at bounding box center [553, 247] width 52 height 17
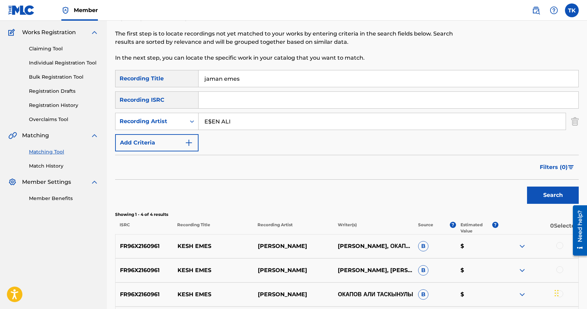
scroll to position [52, 0]
click at [258, 79] on input "jaman emes" at bounding box center [388, 79] width 380 height 17
type input "bombita radio edit"
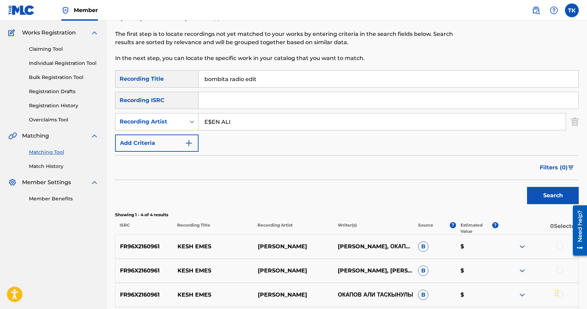
click at [234, 123] on input "E$EN ALI" at bounding box center [381, 121] width 367 height 17
type input "eazy"
click at [533, 198] on button "Search" at bounding box center [553, 195] width 52 height 17
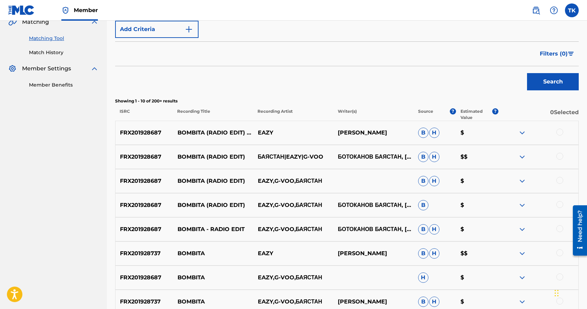
scroll to position [166, 0]
click at [558, 230] on div at bounding box center [559, 228] width 7 height 7
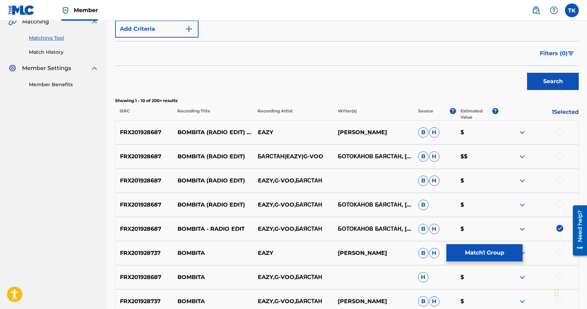
click at [558, 203] on div at bounding box center [559, 203] width 7 height 7
click at [559, 180] on div at bounding box center [559, 179] width 7 height 7
click at [559, 155] on div at bounding box center [559, 155] width 7 height 7
click at [559, 133] on div at bounding box center [559, 131] width 7 height 7
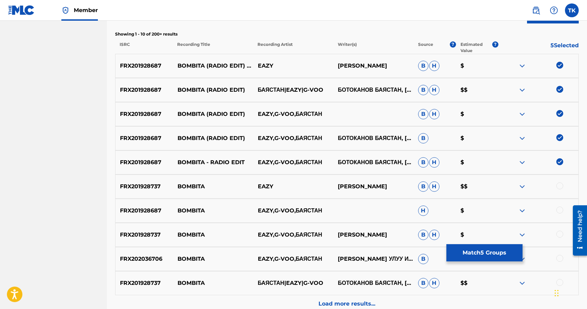
scroll to position [235, 0]
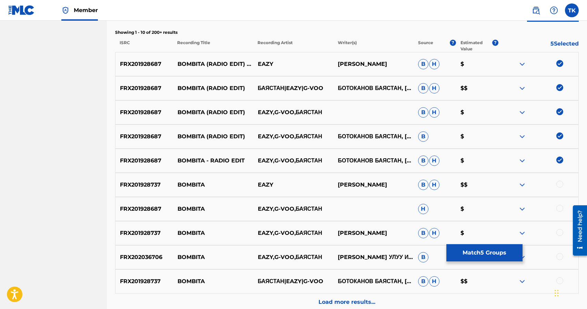
click at [493, 252] on button "Match 5 Groups" at bounding box center [484, 252] width 76 height 17
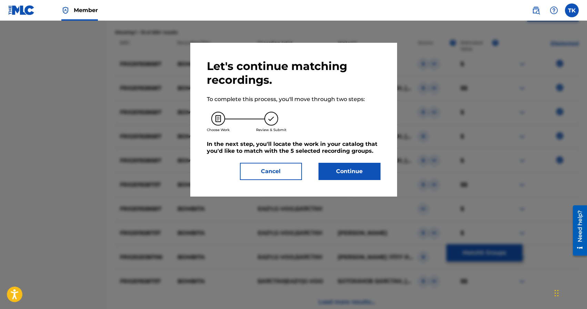
click at [364, 170] on button "Continue" at bounding box center [349, 171] width 62 height 17
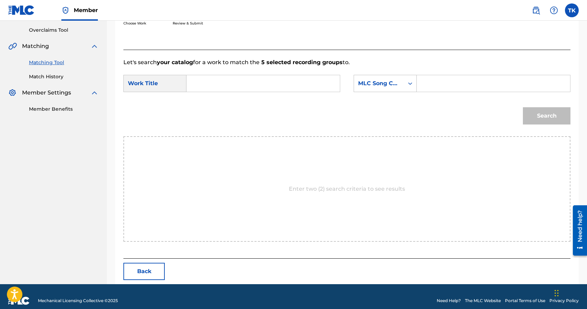
scroll to position [150, 0]
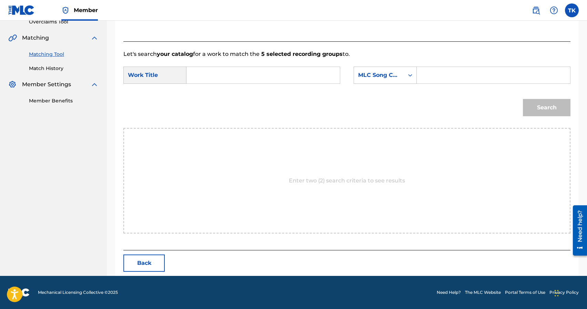
click at [276, 82] on input "Search Form" at bounding box center [263, 75] width 142 height 17
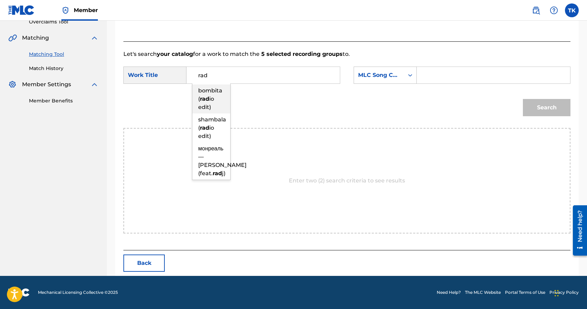
click at [214, 96] on span "io edit)" at bounding box center [206, 102] width 16 height 15
type input "bombita (radio edit)"
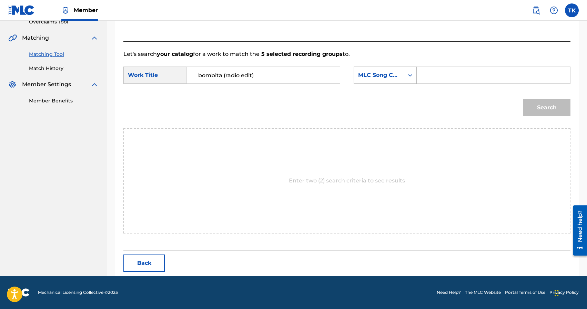
click at [381, 81] on div "MLC Song Code" at bounding box center [379, 75] width 50 height 13
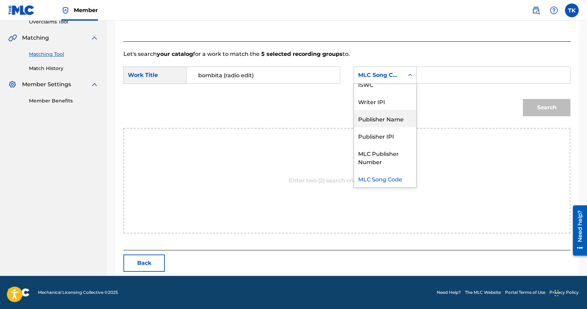
click at [381, 118] on div "Publisher Name" at bounding box center [385, 118] width 62 height 17
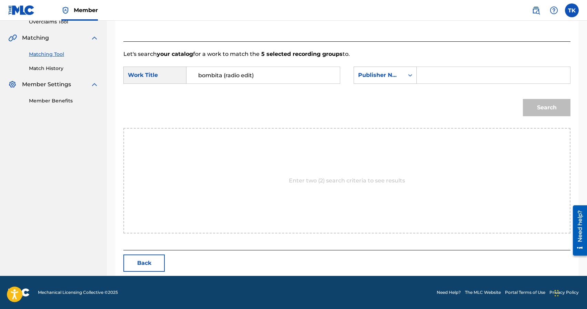
click at [447, 83] on input "Search Form" at bounding box center [493, 75] width 142 height 17
type input "INFINITY MUSIC"
click at [546, 108] on button "Search" at bounding box center [547, 107] width 48 height 17
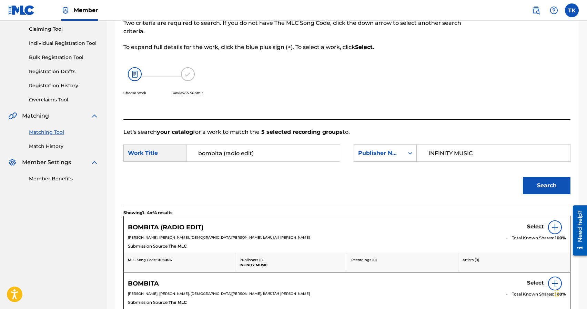
scroll to position [150, 0]
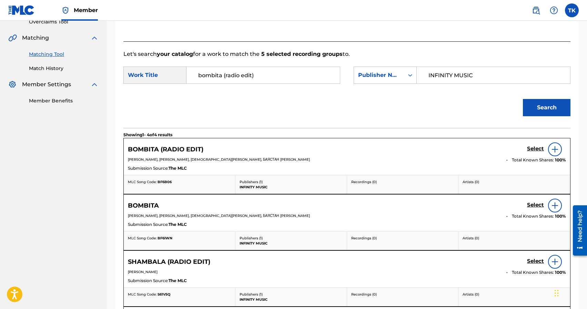
click at [534, 149] on h5 "Select" at bounding box center [535, 148] width 17 height 7
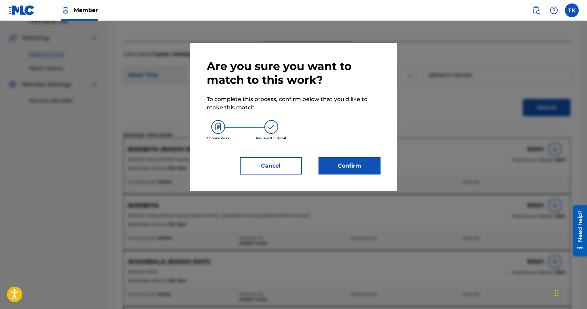
click at [372, 166] on button "Confirm" at bounding box center [349, 165] width 62 height 17
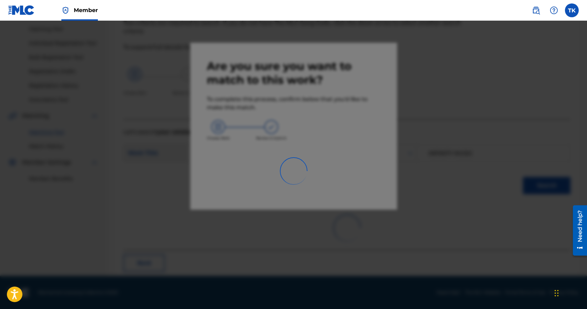
scroll to position [20, 0]
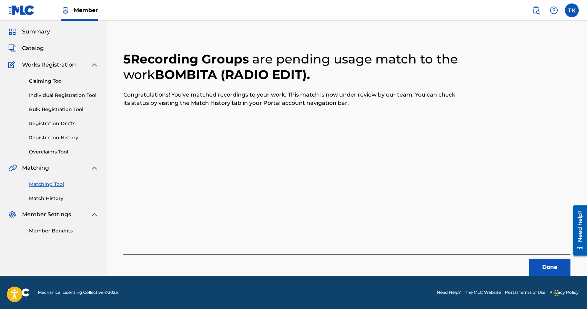
click at [544, 262] on button "Done" at bounding box center [549, 266] width 41 height 17
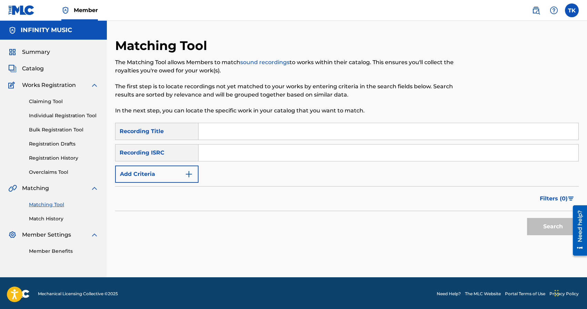
click at [253, 128] on input "Search Form" at bounding box center [388, 131] width 380 height 17
type input "bombita"
click at [180, 175] on button "Add Criteria" at bounding box center [156, 173] width 83 height 17
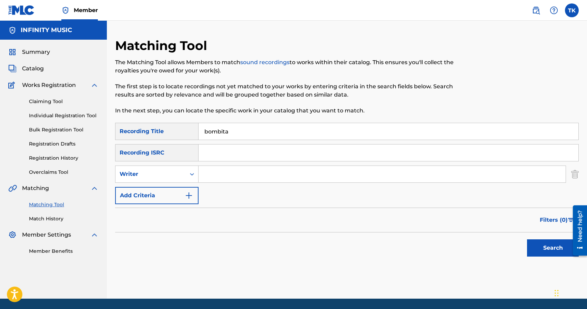
click at [180, 175] on div "Writer" at bounding box center [151, 174] width 62 height 8
click at [178, 191] on div "Recording Artist" at bounding box center [156, 191] width 83 height 17
click at [219, 177] on input "Search Form" at bounding box center [381, 174] width 367 height 17
type input "eazy"
click at [539, 256] on button "Search" at bounding box center [553, 247] width 52 height 17
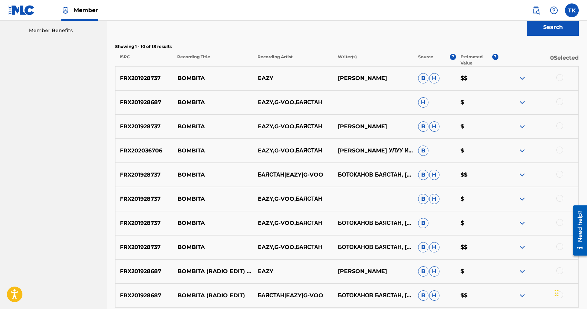
scroll to position [221, 0]
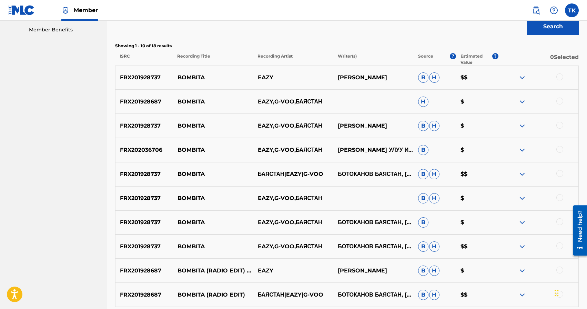
click at [560, 245] on div at bounding box center [559, 245] width 7 height 7
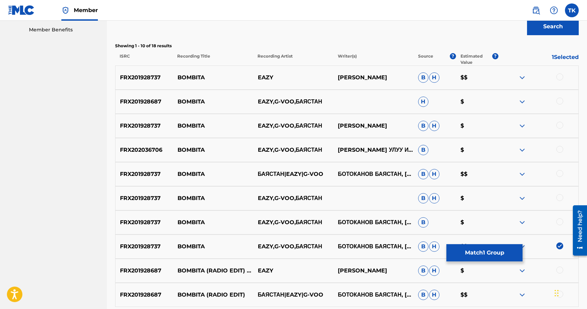
click at [560, 220] on div at bounding box center [559, 221] width 7 height 7
click at [559, 196] on div at bounding box center [559, 197] width 7 height 7
click at [558, 173] on div at bounding box center [559, 173] width 7 height 7
click at [559, 147] on div at bounding box center [559, 149] width 7 height 7
click at [559, 125] on div at bounding box center [559, 125] width 7 height 7
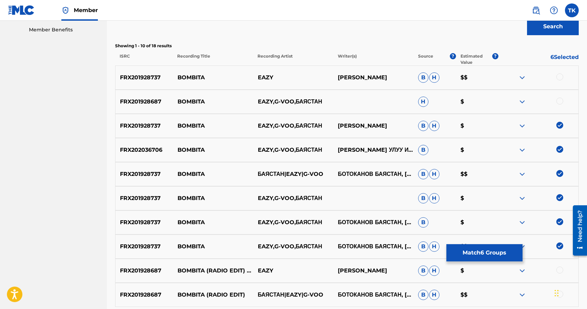
click at [559, 104] on div at bounding box center [538, 101] width 80 height 8
click at [559, 102] on div at bounding box center [559, 100] width 7 height 7
click at [560, 76] on div at bounding box center [559, 76] width 7 height 7
click at [504, 249] on button "Match 8 Groups" at bounding box center [484, 252] width 76 height 17
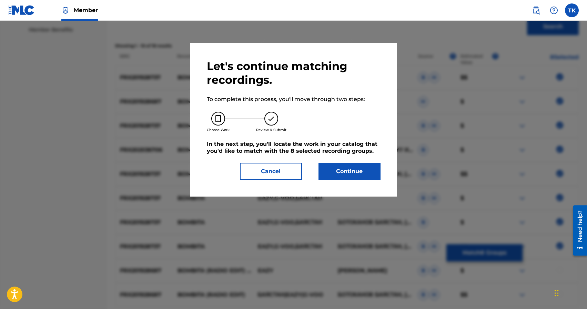
click at [356, 164] on button "Continue" at bounding box center [349, 171] width 62 height 17
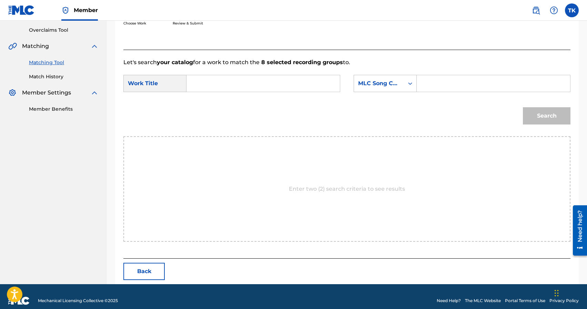
scroll to position [150, 0]
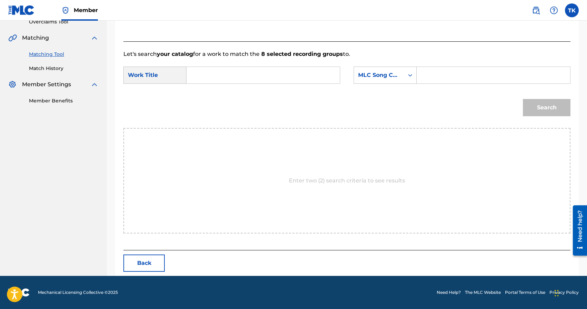
click at [292, 72] on input "Search Form" at bounding box center [263, 75] width 142 height 17
type input "I"
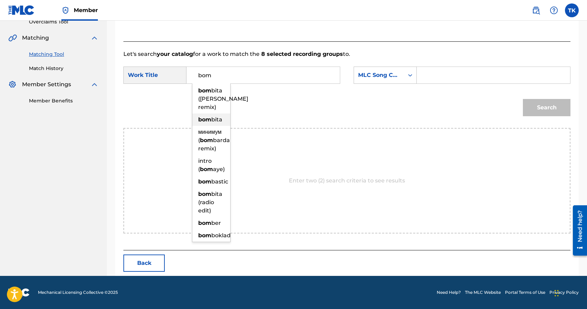
click at [217, 123] on span "bita" at bounding box center [216, 119] width 11 height 7
type input "bombita"
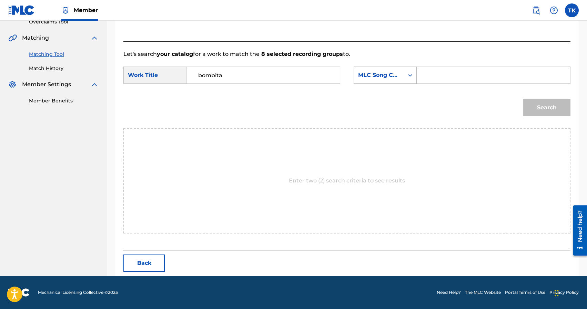
click at [405, 77] on div "Search Form" at bounding box center [410, 75] width 12 height 12
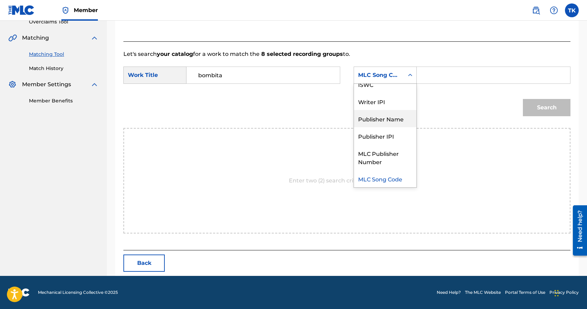
click at [396, 123] on div "Publisher Name" at bounding box center [385, 118] width 62 height 17
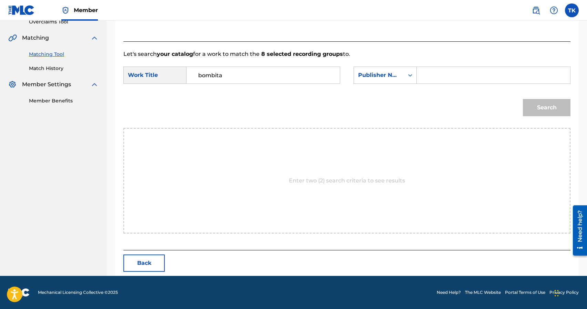
click at [436, 80] on input "Search Form" at bounding box center [493, 75] width 142 height 17
type input "INFINITY MUSIC"
click at [540, 106] on button "Search" at bounding box center [547, 107] width 48 height 17
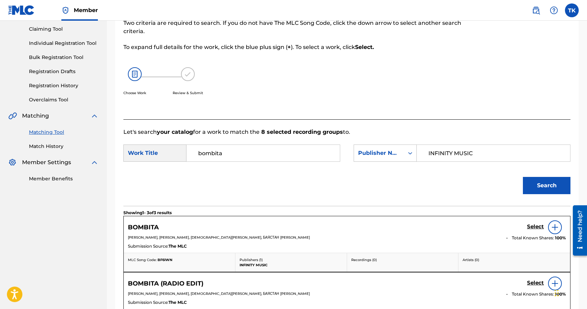
scroll to position [150, 0]
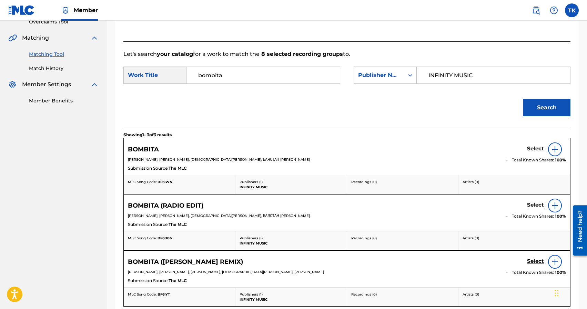
click at [527, 148] on h5 "Select" at bounding box center [535, 148] width 17 height 7
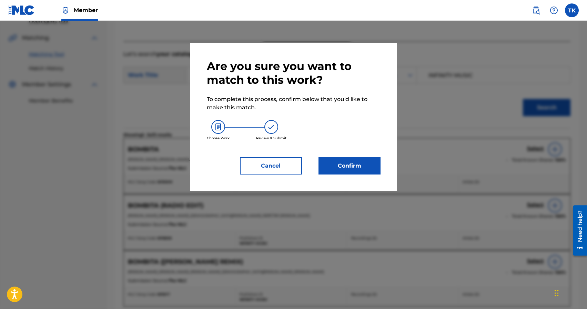
click at [373, 165] on button "Confirm" at bounding box center [349, 165] width 62 height 17
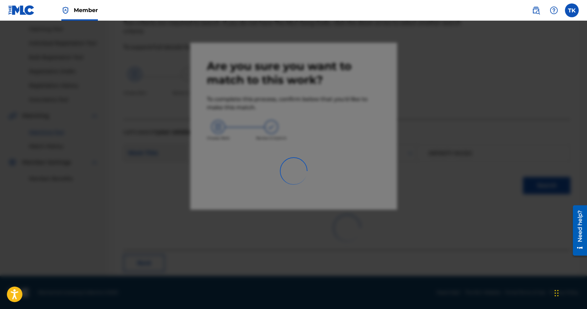
scroll to position [20, 0]
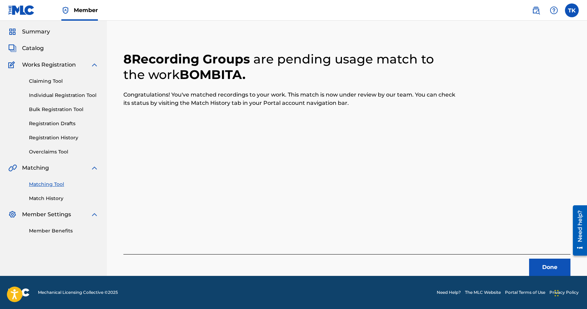
click at [547, 264] on button "Done" at bounding box center [549, 266] width 41 height 17
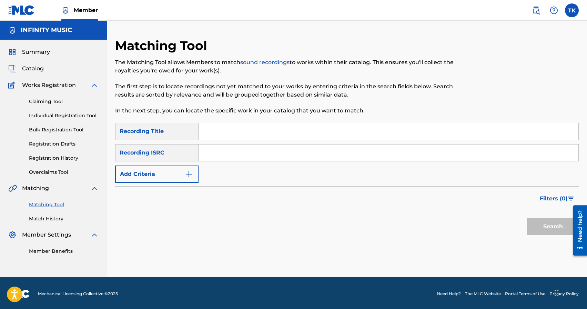
click at [287, 136] on input "Search Form" at bounding box center [388, 131] width 380 height 17
paste input "Bombita - [PERSON_NAME] Remix"
type input "Bombita - [PERSON_NAME] Remix"
click at [186, 174] on img "Search Form" at bounding box center [189, 174] width 8 height 8
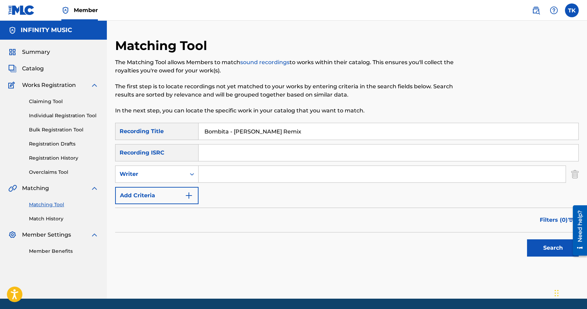
click at [186, 174] on div "Search Form" at bounding box center [192, 174] width 12 height 12
click at [179, 191] on div "Recording Artist" at bounding box center [156, 191] width 83 height 17
click at [220, 176] on input "Search Form" at bounding box center [381, 174] width 367 height 17
type input "eazy"
click at [552, 248] on button "Search" at bounding box center [553, 247] width 52 height 17
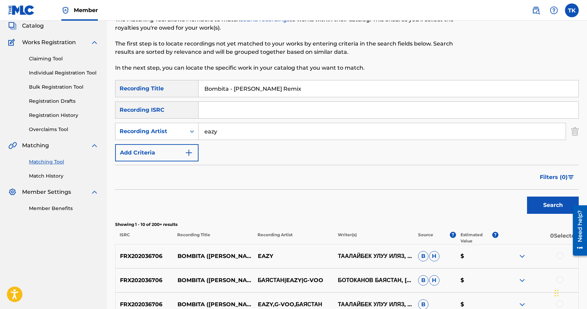
scroll to position [45, 0]
